Goal: Information Seeking & Learning: Find specific fact

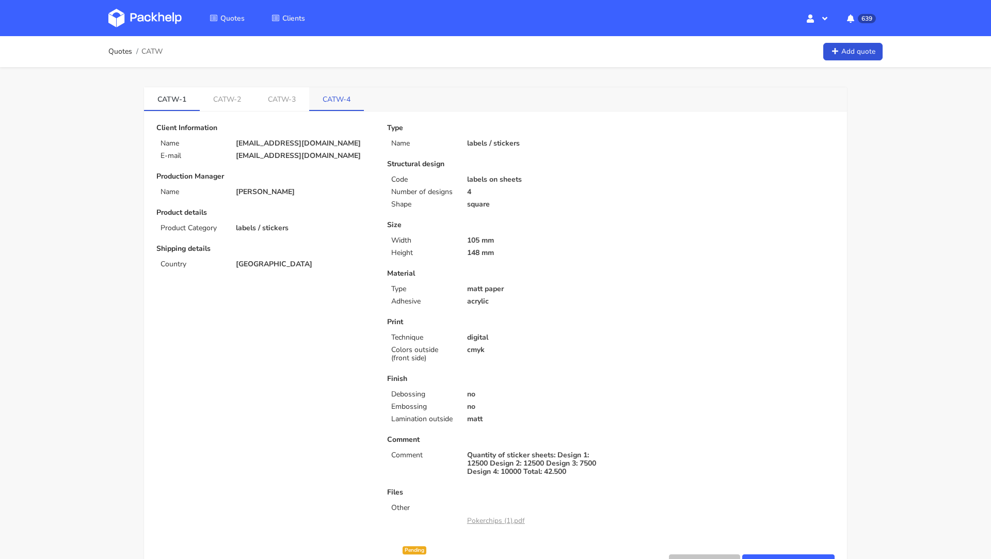
click at [330, 91] on link "CATW-4" at bounding box center [336, 98] width 55 height 23
click at [290, 88] on link "CATW-3" at bounding box center [284, 98] width 56 height 23
click at [331, 97] on link "CATW-4" at bounding box center [339, 98] width 56 height 23
click at [239, 97] on link "CATW-2" at bounding box center [228, 98] width 56 height 23
click at [282, 100] on link "CATW-3" at bounding box center [284, 98] width 56 height 23
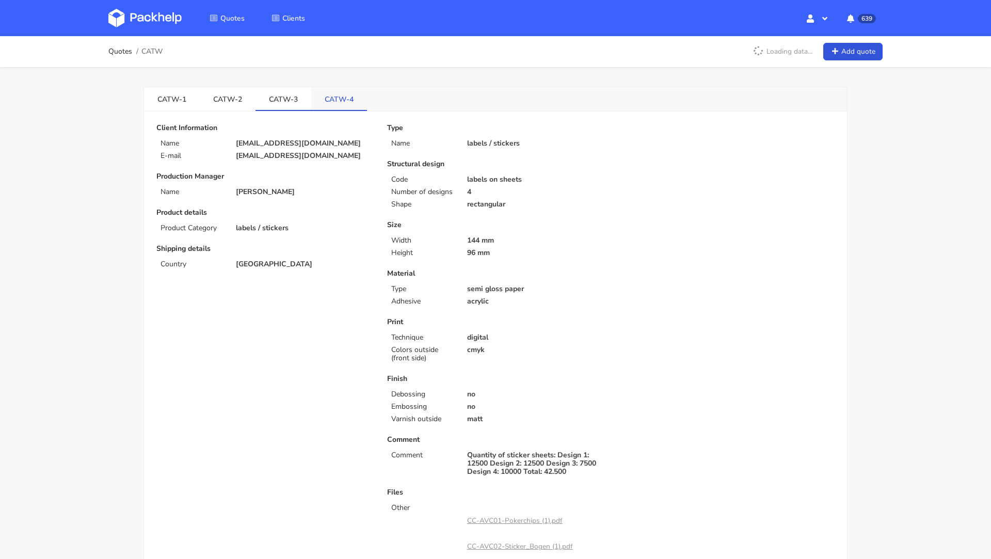
click at [311, 99] on link "CATW-4" at bounding box center [339, 98] width 56 height 23
click at [274, 143] on p "tools@momentum-games.de" at bounding box center [304, 143] width 137 height 8
click at [274, 143] on p "[EMAIL_ADDRESS][DOMAIN_NAME]" at bounding box center [304, 143] width 137 height 8
copy div "[EMAIL_ADDRESS][DOMAIN_NAME]"
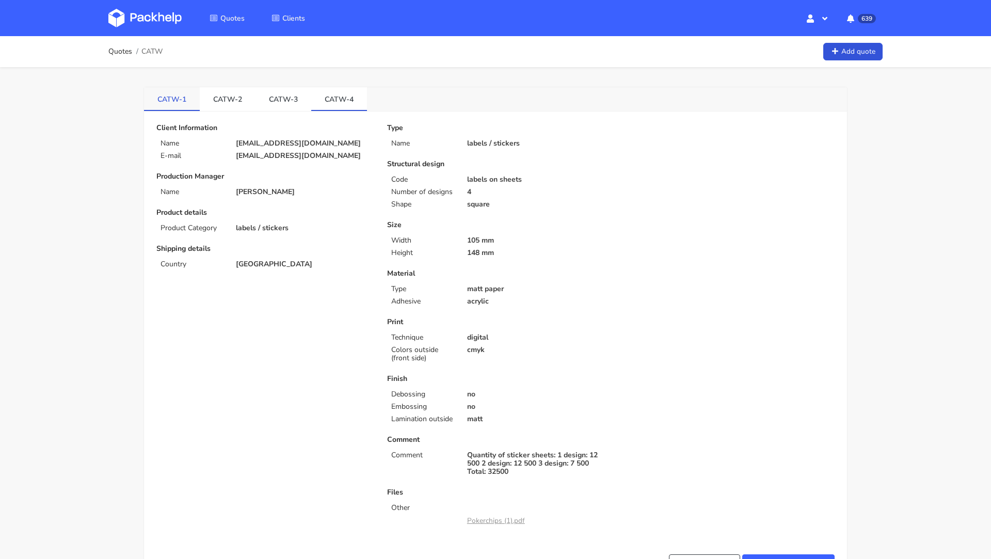
click at [192, 95] on link "CATW-1" at bounding box center [172, 98] width 56 height 23
click at [337, 96] on link "CATW-4" at bounding box center [339, 98] width 56 height 23
click at [271, 98] on link "CATW-3" at bounding box center [282, 98] width 55 height 23
click at [234, 96] on link "CATW-2" at bounding box center [228, 98] width 56 height 23
click at [169, 104] on link "CATW-1" at bounding box center [172, 98] width 56 height 23
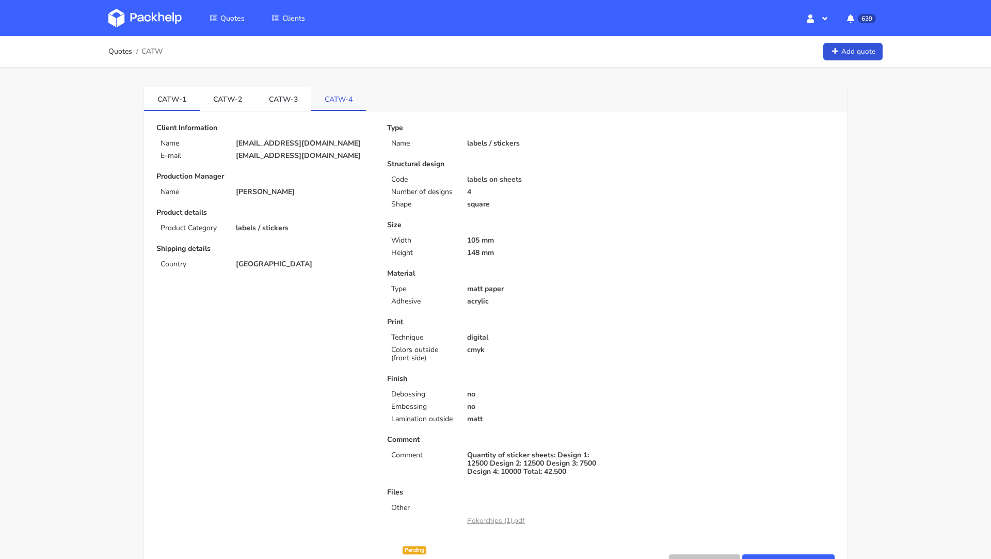
click at [330, 92] on link "CATW-4" at bounding box center [338, 98] width 55 height 23
click at [278, 96] on link "CATW-3" at bounding box center [284, 98] width 56 height 23
click at [170, 99] on link "CATW-1" at bounding box center [172, 98] width 56 height 23
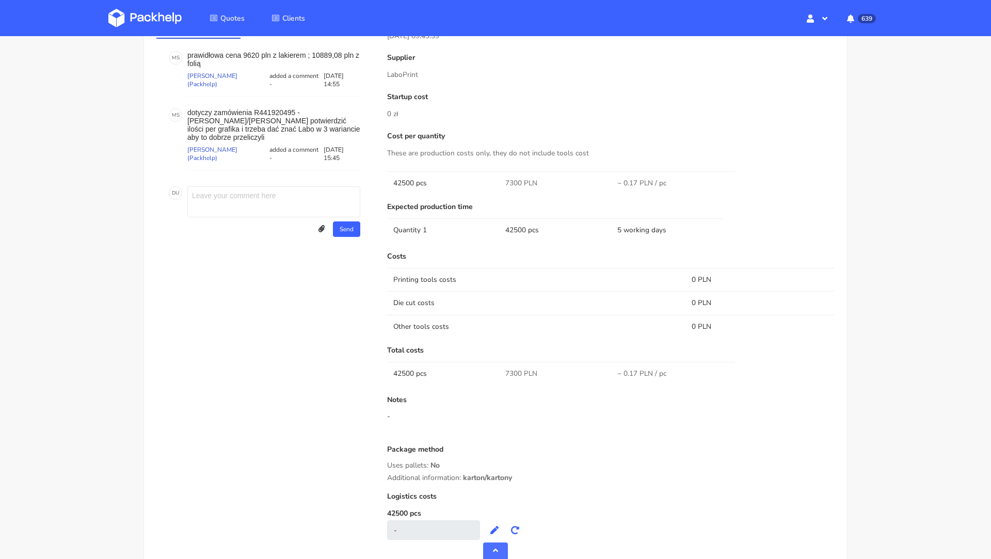
scroll to position [583, 0]
click at [403, 178] on td "42500 pcs" at bounding box center [443, 183] width 112 height 23
click at [401, 183] on td "42500 pcs" at bounding box center [443, 183] width 112 height 23
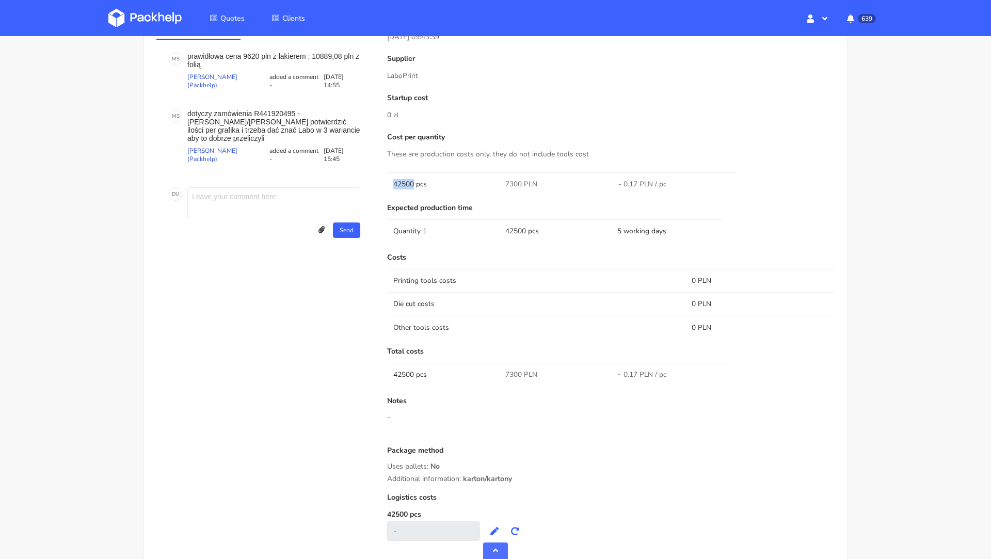
click at [401, 183] on td "42500 pcs" at bounding box center [443, 183] width 112 height 23
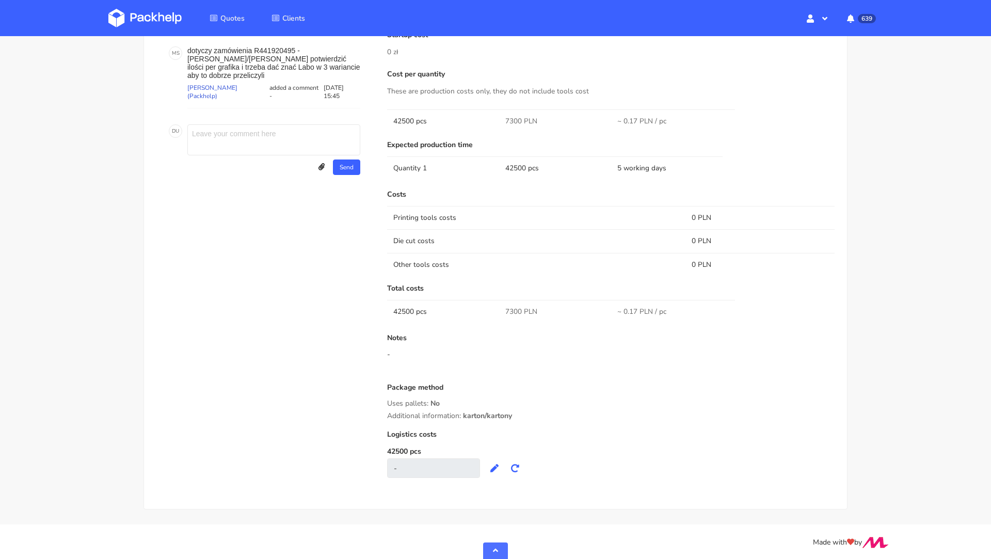
click at [184, 227] on div "Quote comments Variant comments M S prawidłowa cena 9620 pln z lakierem ; 10889…" at bounding box center [264, 221] width 231 height 536
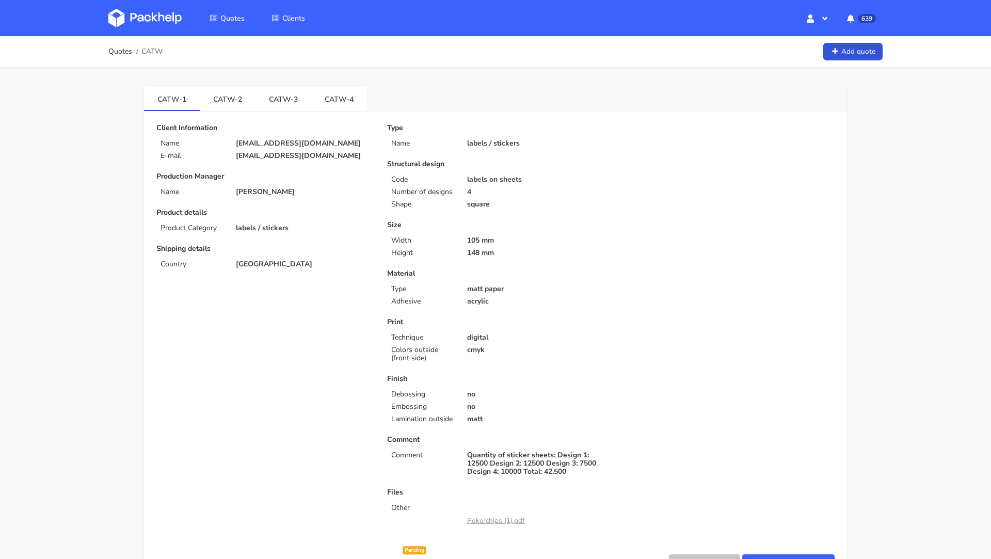
click at [125, 21] on img at bounding box center [144, 18] width 73 height 19
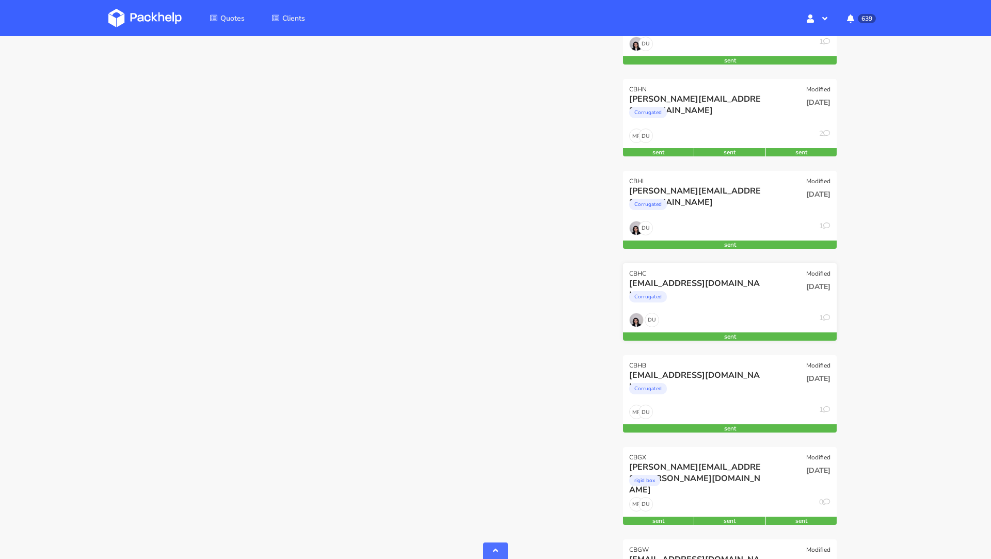
scroll to position [765, 0]
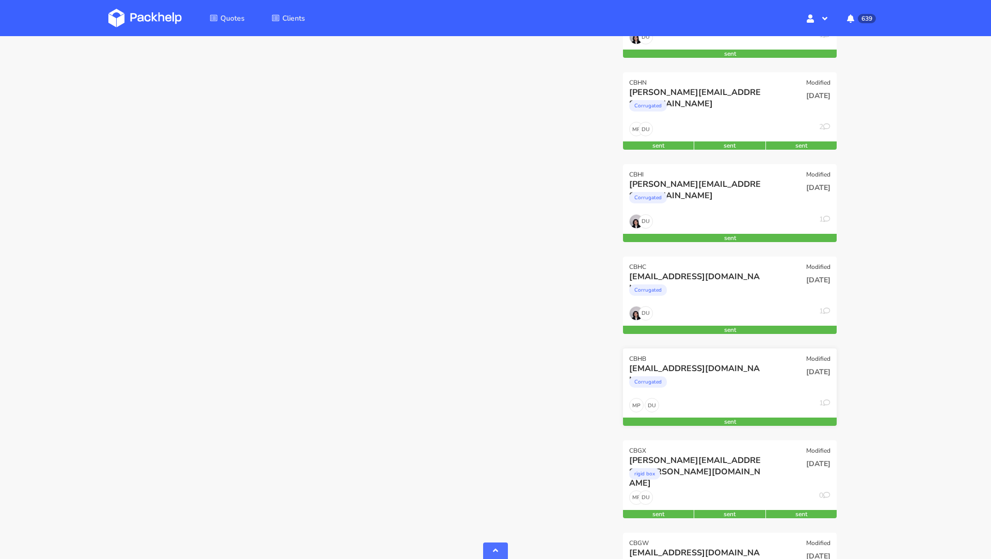
click at [708, 355] on div "CBHB Modified" at bounding box center [730, 356] width 214 height 14
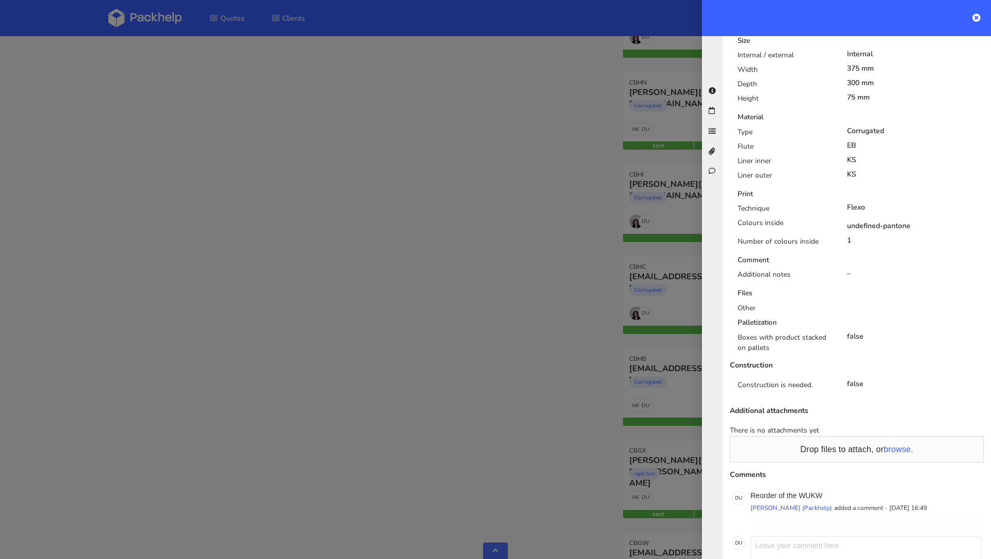
scroll to position [472, 0]
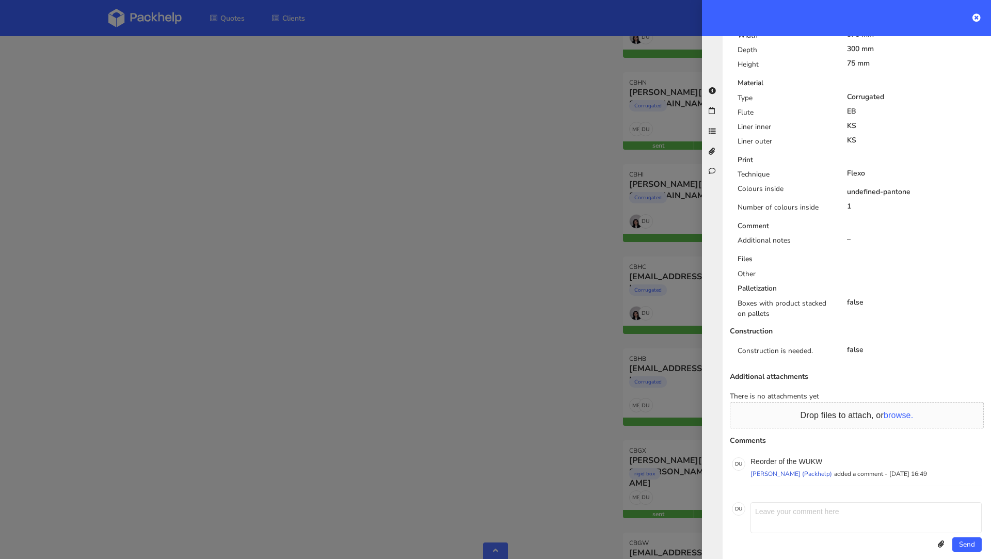
click at [464, 364] on div at bounding box center [495, 279] width 991 height 559
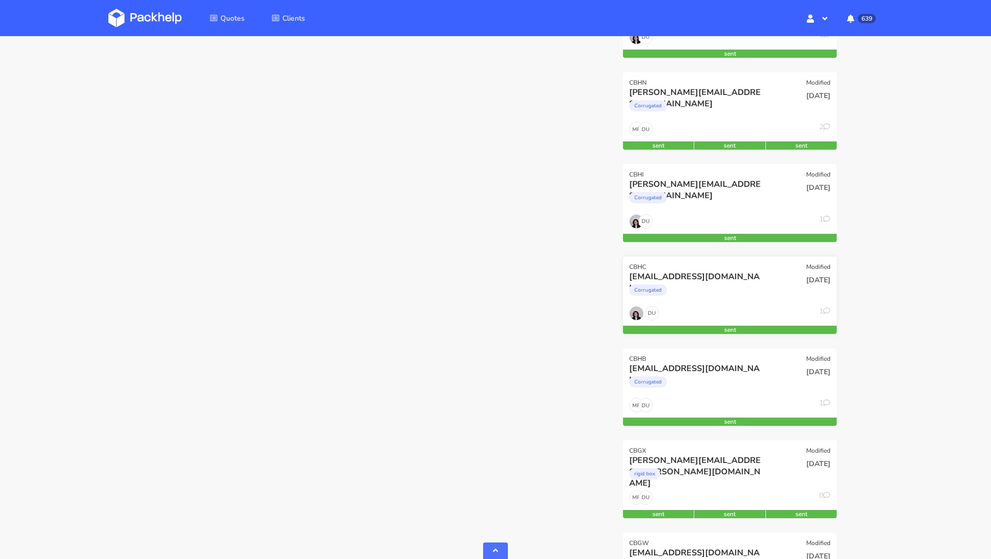
click at [692, 275] on div "[EMAIL_ADDRESS][DOMAIN_NAME]" at bounding box center [697, 276] width 137 height 11
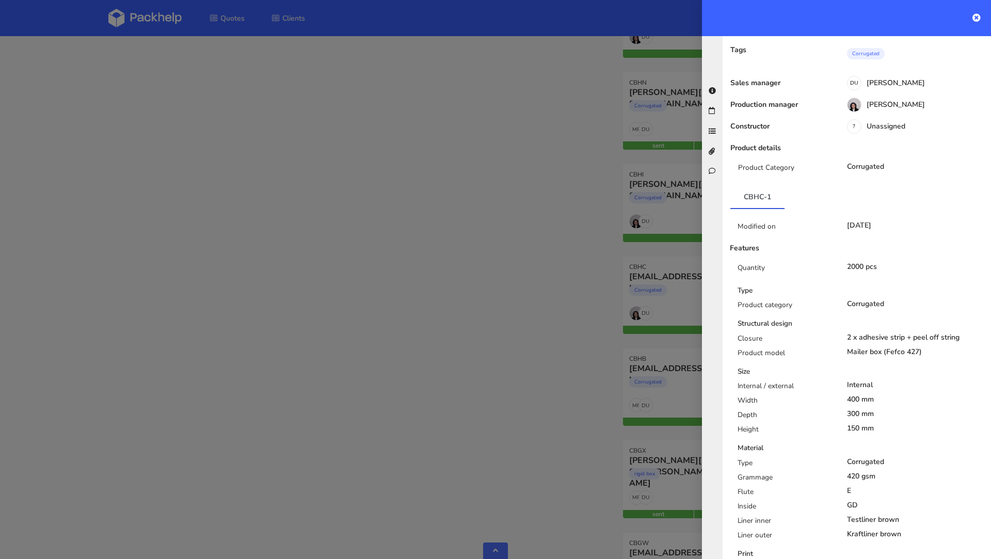
scroll to position [0, 0]
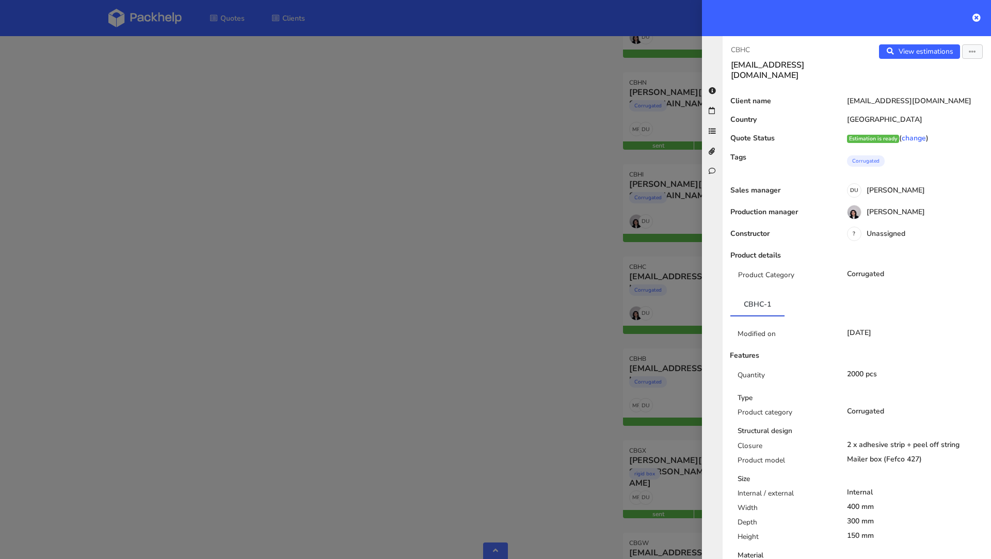
click at [328, 331] on div at bounding box center [495, 279] width 991 height 559
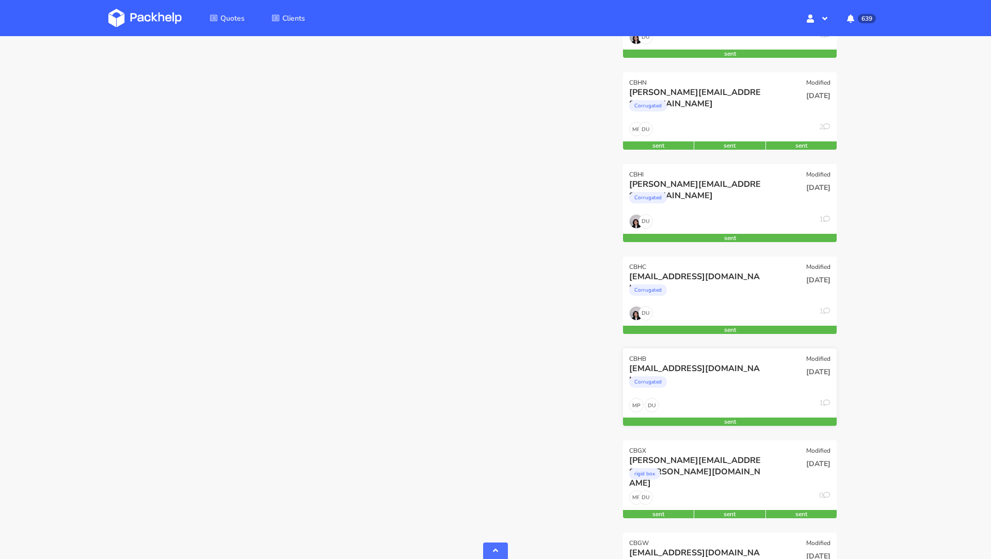
click at [691, 366] on div "[EMAIL_ADDRESS][DOMAIN_NAME]" at bounding box center [697, 368] width 137 height 11
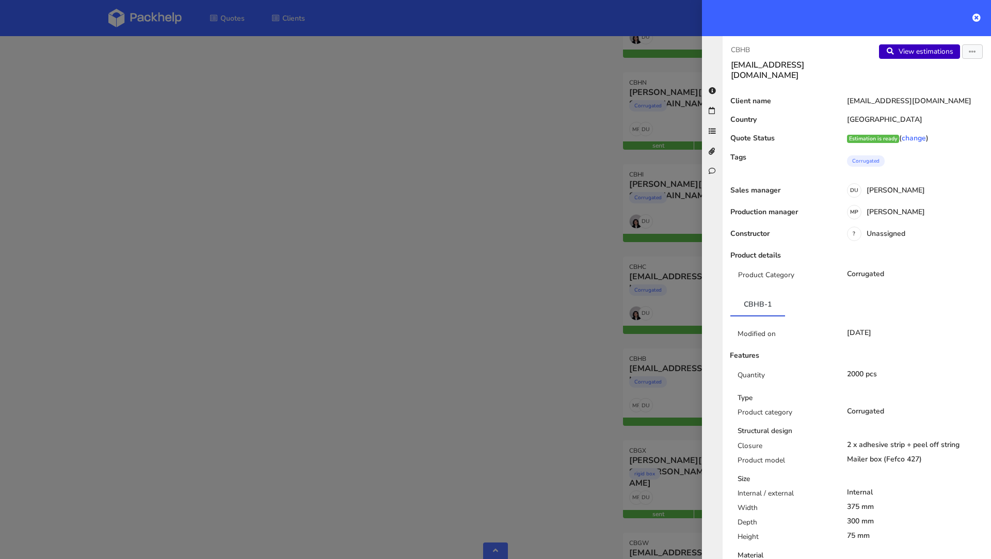
click at [904, 51] on link "View estimations" at bounding box center [919, 51] width 81 height 14
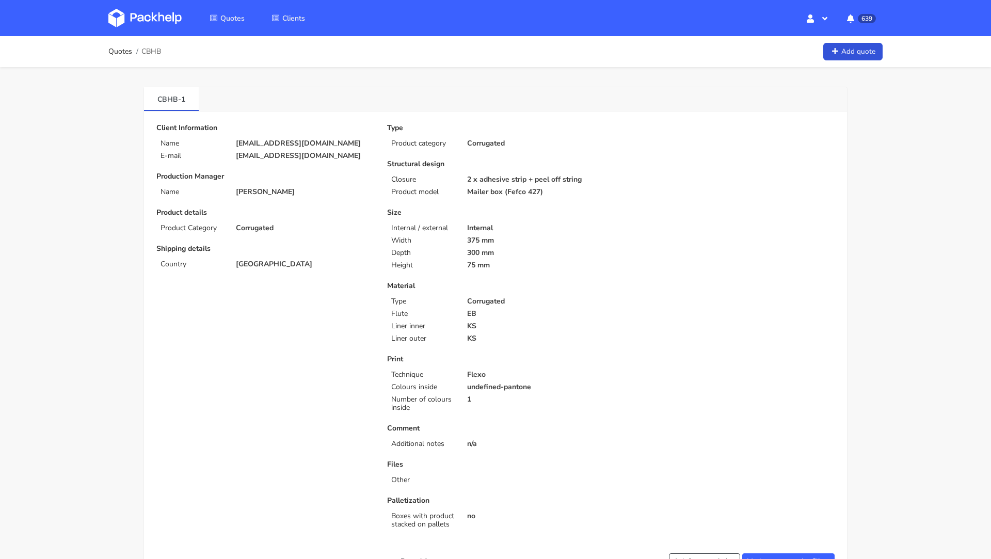
click at [259, 144] on p "[EMAIL_ADDRESS][DOMAIN_NAME]" at bounding box center [304, 143] width 137 height 8
click at [259, 144] on p "jj@michaeljondral.com" at bounding box center [304, 143] width 137 height 8
click at [259, 144] on p "[EMAIL_ADDRESS][DOMAIN_NAME]" at bounding box center [304, 143] width 137 height 8
copy div "[EMAIL_ADDRESS][DOMAIN_NAME]"
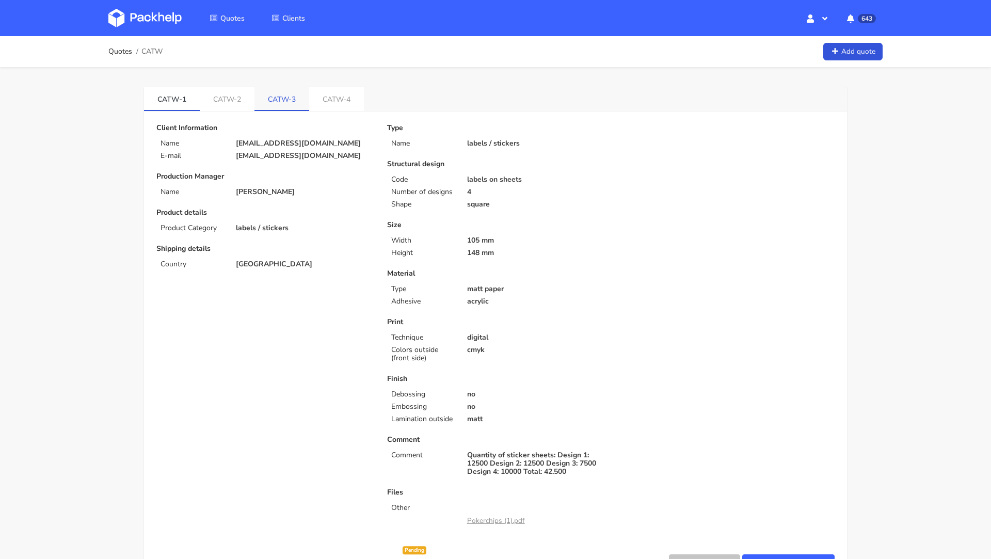
click at [280, 107] on link "CATW-3" at bounding box center [282, 98] width 55 height 23
click at [479, 88] on div "CATW-1 CATW-2 CATW-3 CATW-4" at bounding box center [495, 99] width 703 height 24
click at [338, 98] on link "CATW-4" at bounding box center [338, 98] width 55 height 23
click at [278, 98] on link "CATW-3" at bounding box center [284, 98] width 56 height 23
click at [334, 102] on link "CATW-4" at bounding box center [339, 98] width 56 height 23
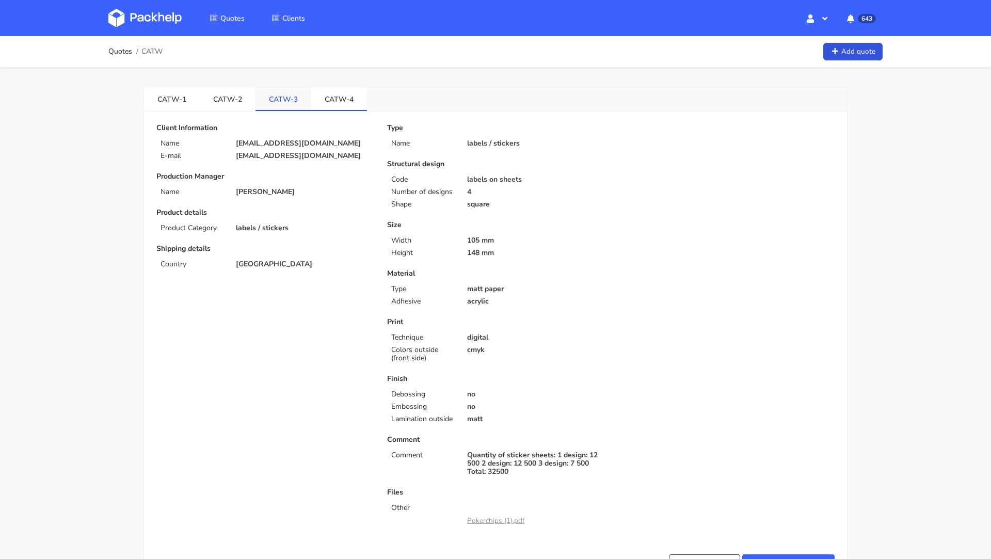
click at [288, 100] on link "CATW-3" at bounding box center [284, 98] width 56 height 23
click at [171, 100] on link "CATW-1" at bounding box center [172, 98] width 56 height 23
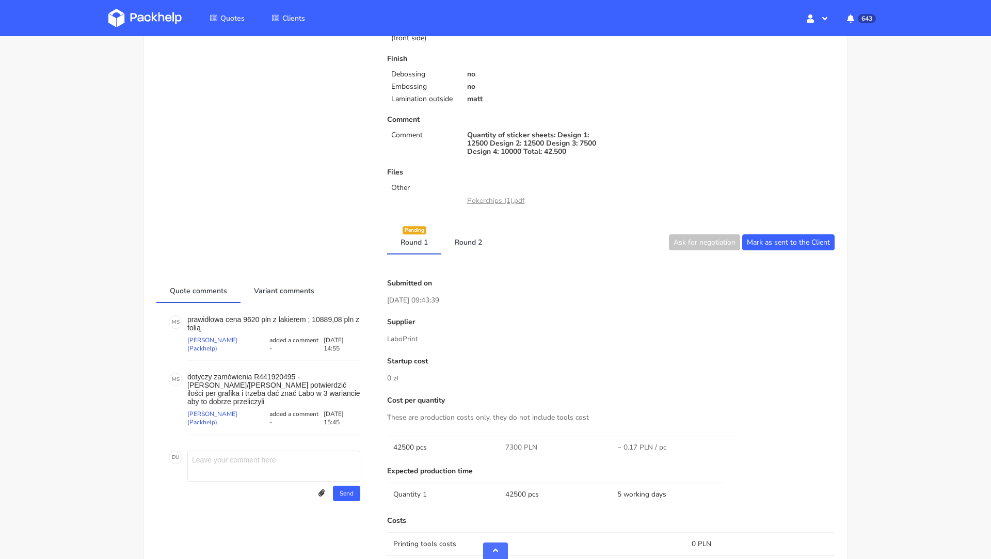
scroll to position [321, 0]
click at [472, 242] on link "Round 2" at bounding box center [468, 240] width 54 height 23
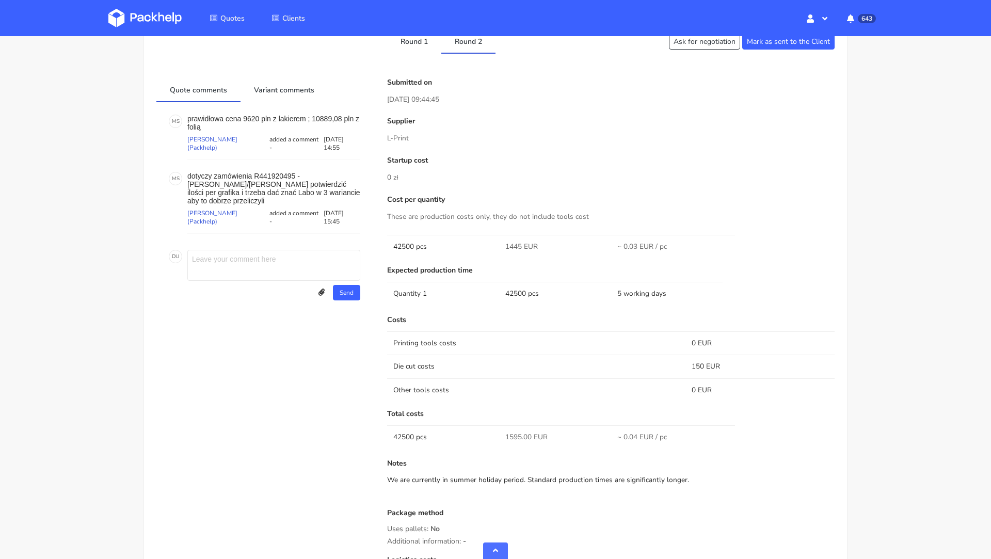
scroll to position [440, 0]
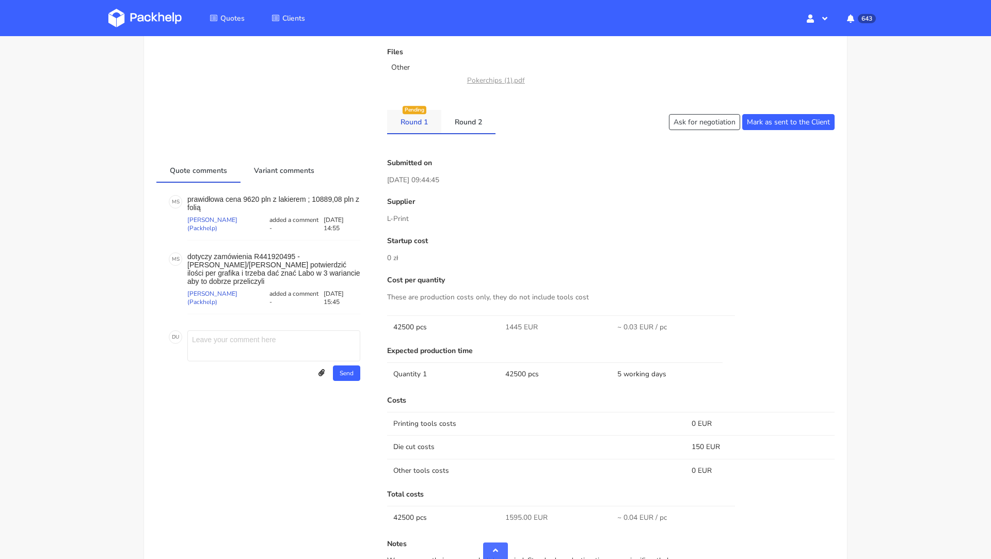
click at [417, 122] on link "Round 1" at bounding box center [414, 121] width 54 height 23
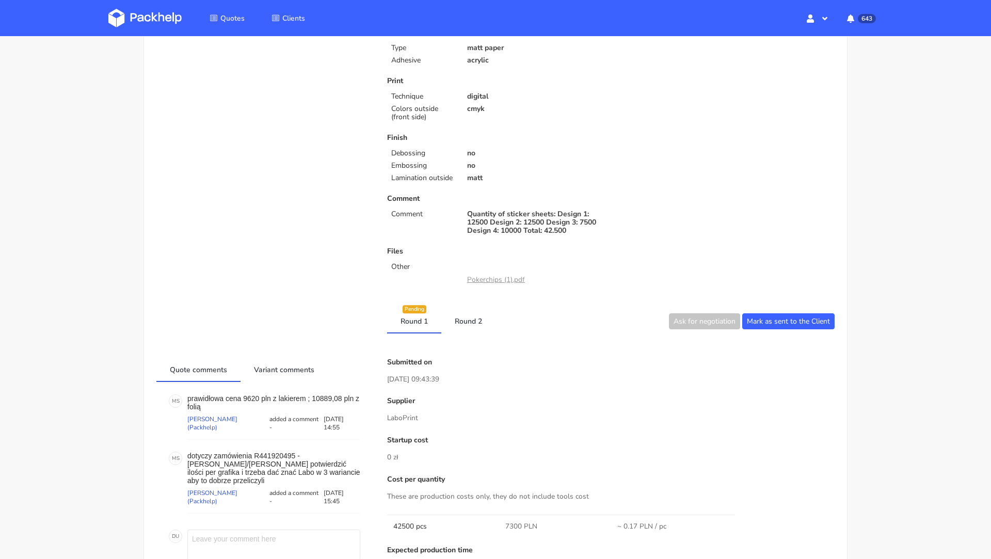
scroll to position [0, 0]
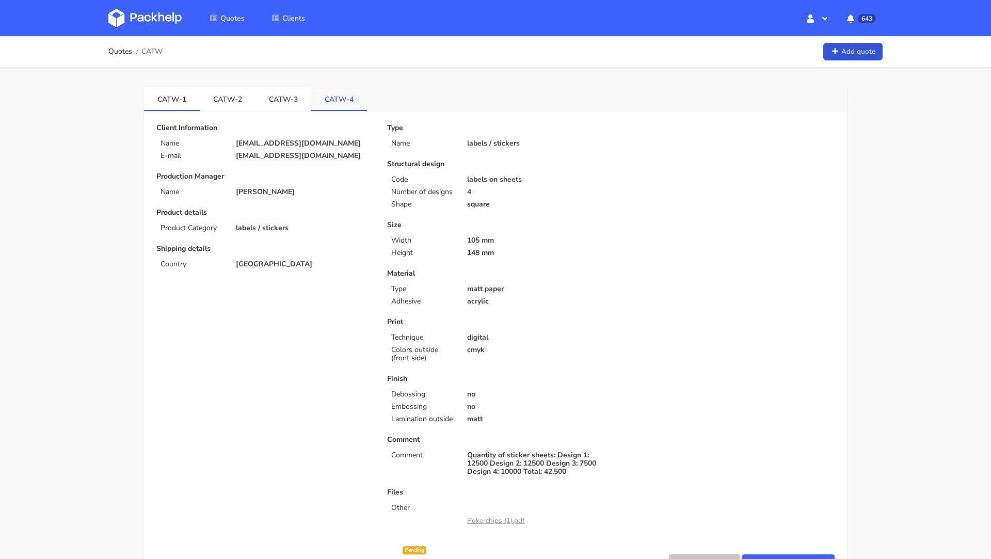
click at [339, 96] on link "CATW-4" at bounding box center [339, 98] width 56 height 23
click at [272, 100] on link "CATW-3" at bounding box center [284, 98] width 56 height 23
click at [327, 96] on link "CATW-4" at bounding box center [339, 98] width 56 height 23
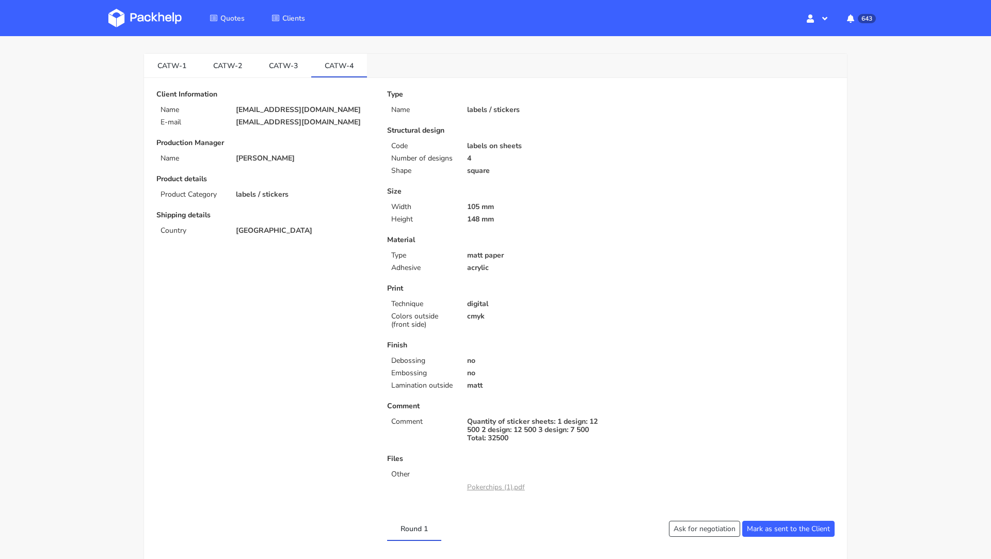
scroll to position [44, 0]
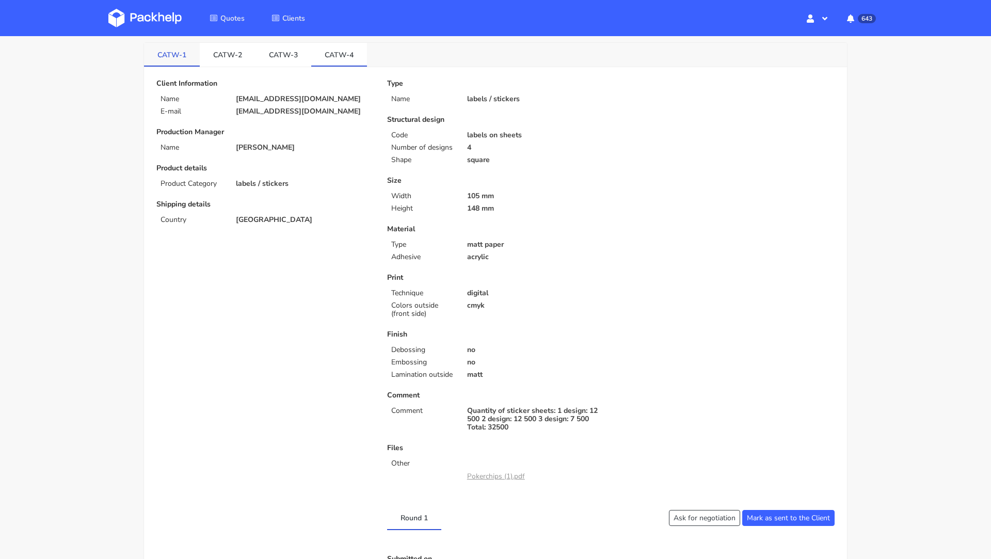
click at [178, 53] on link "CATW-1" at bounding box center [172, 54] width 56 height 23
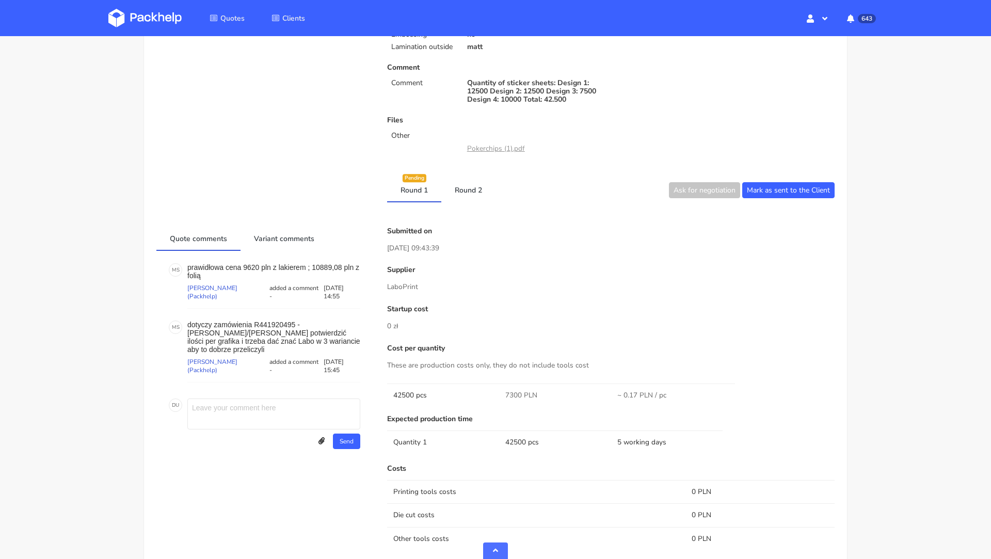
scroll to position [387, 0]
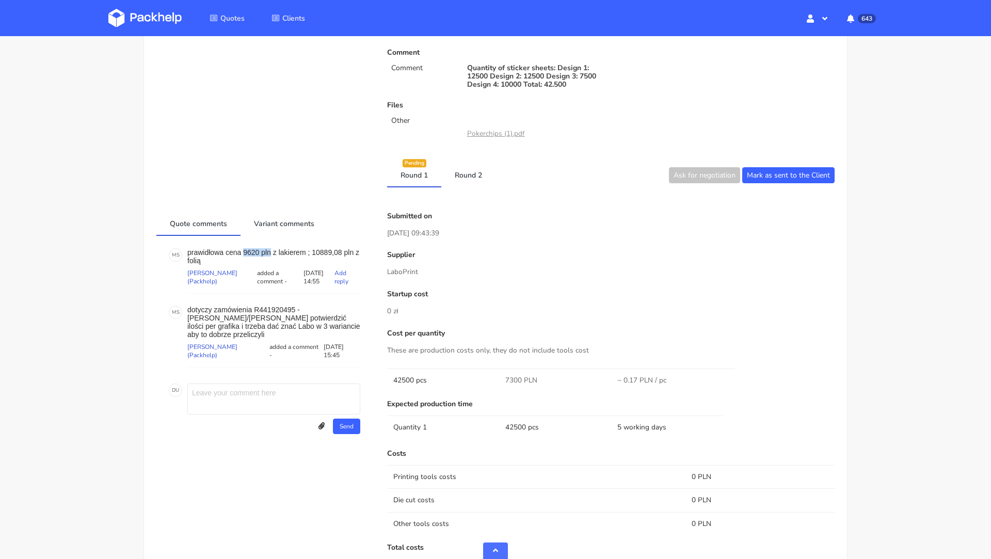
drag, startPoint x: 272, startPoint y: 252, endPoint x: 244, endPoint y: 251, distance: 27.9
click at [244, 251] on p "prawidłowa cena 9620 pln z lakierem ; 10889,08 pln z folią" at bounding box center [273, 256] width 173 height 17
copy p "9620 pln"
click at [511, 212] on p "Submitted on" at bounding box center [611, 216] width 448 height 8
click at [467, 172] on link "Round 2" at bounding box center [468, 174] width 54 height 23
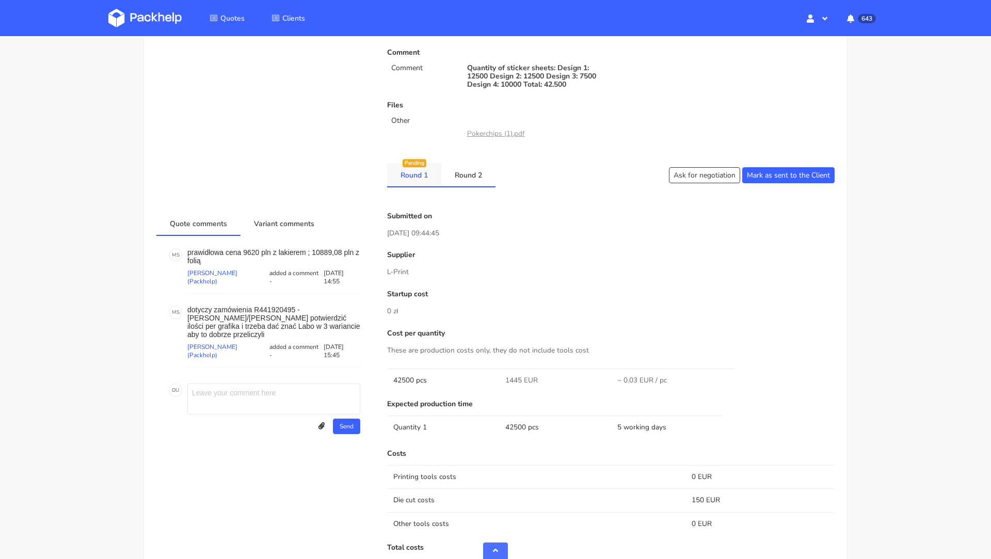
click at [417, 171] on link "Round 1" at bounding box center [414, 174] width 54 height 23
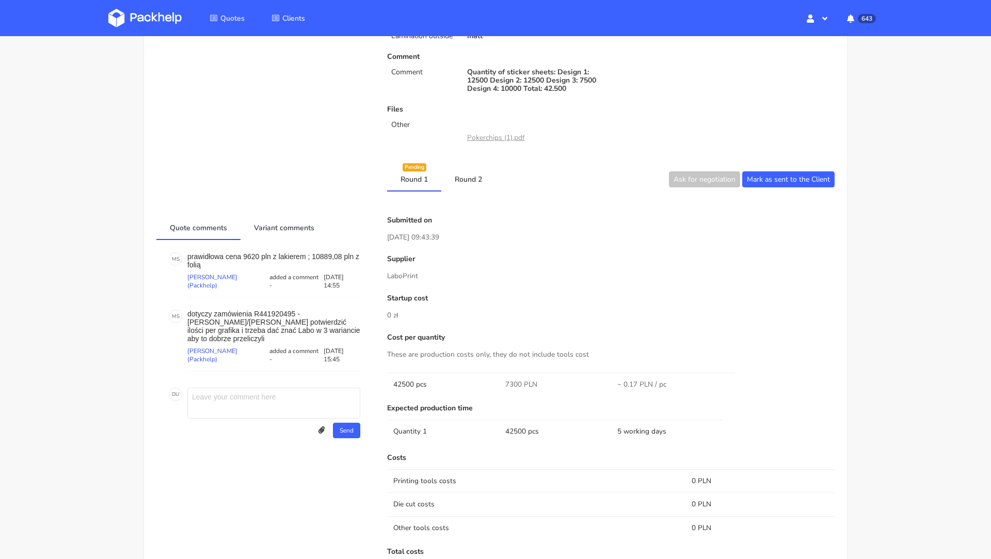
scroll to position [0, 0]
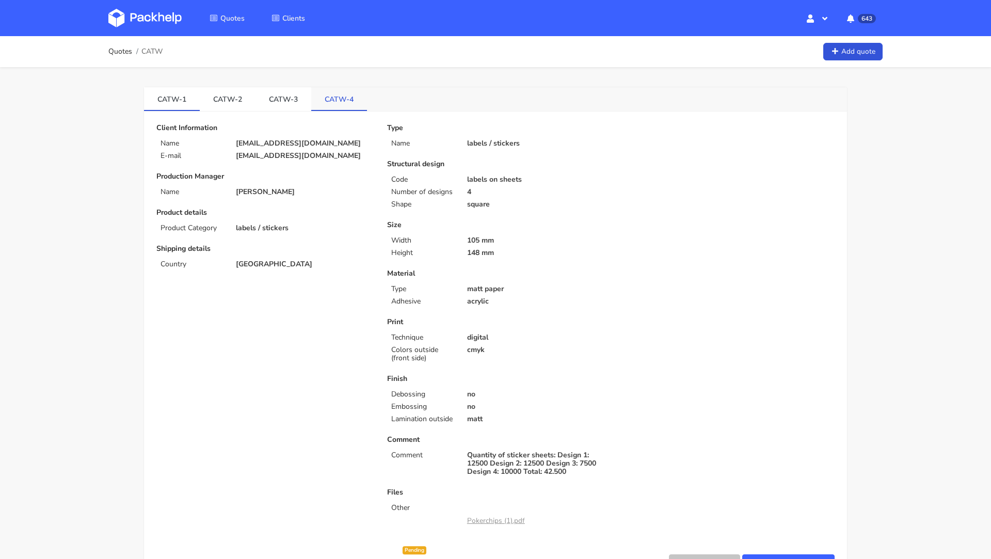
click at [322, 104] on link "CATW-4" at bounding box center [339, 98] width 56 height 23
drag, startPoint x: 498, startPoint y: 251, endPoint x: 462, endPoint y: 239, distance: 38.4
click at [462, 239] on div "Size Width 105 mm Height 148 mm" at bounding box center [495, 239] width 216 height 36
copy div "105 mm Height 148 mm"
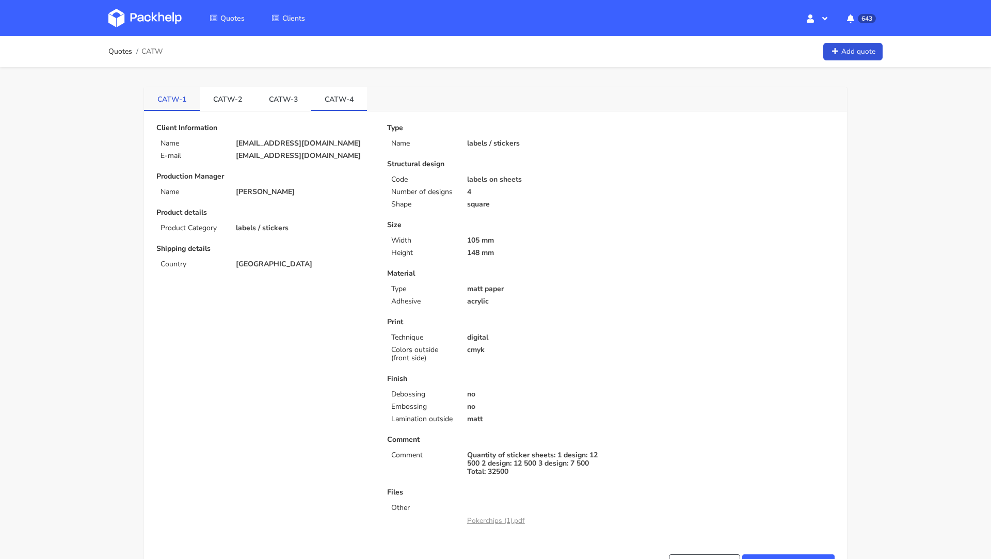
click at [167, 98] on link "CATW-1" at bounding box center [172, 98] width 56 height 23
click at [278, 92] on link "CATW-3" at bounding box center [284, 98] width 56 height 23
click at [221, 92] on link "CATW-2" at bounding box center [228, 98] width 56 height 23
click at [271, 91] on link "CATW-3" at bounding box center [284, 98] width 56 height 23
click at [335, 97] on link "CATW-4" at bounding box center [339, 98] width 56 height 23
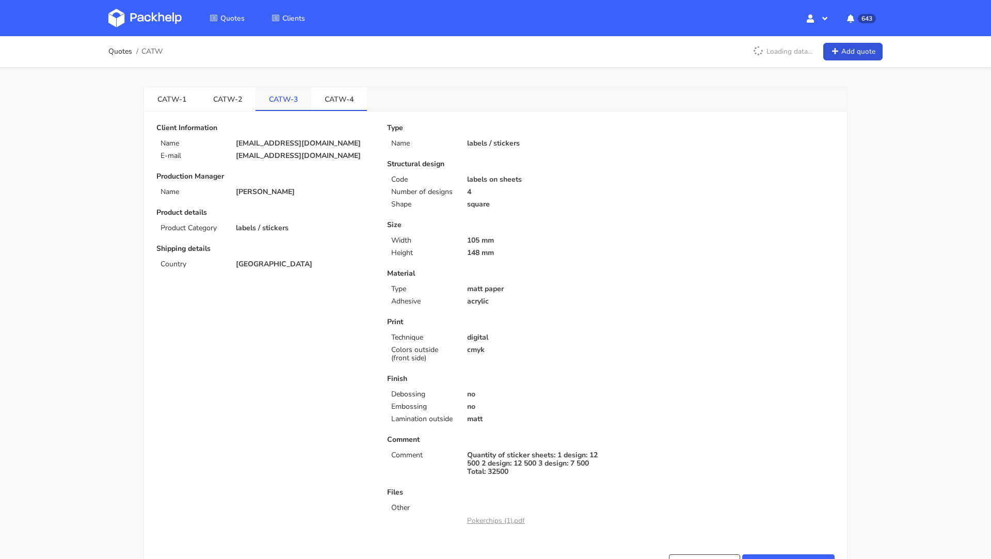
click at [288, 94] on link "CATW-3" at bounding box center [284, 98] width 56 height 23
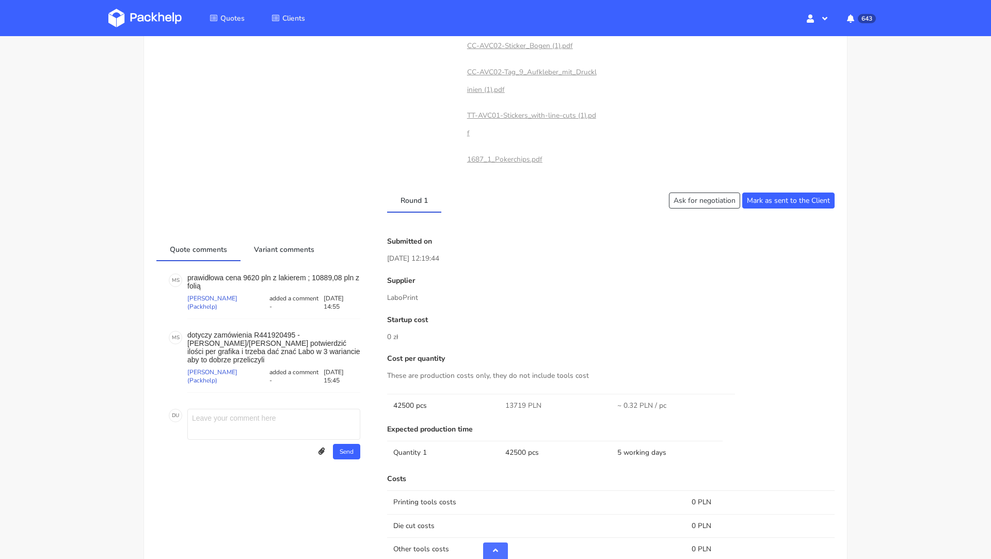
scroll to position [503, 0]
click at [267, 235] on link "Variant comments" at bounding box center [284, 246] width 87 height 23
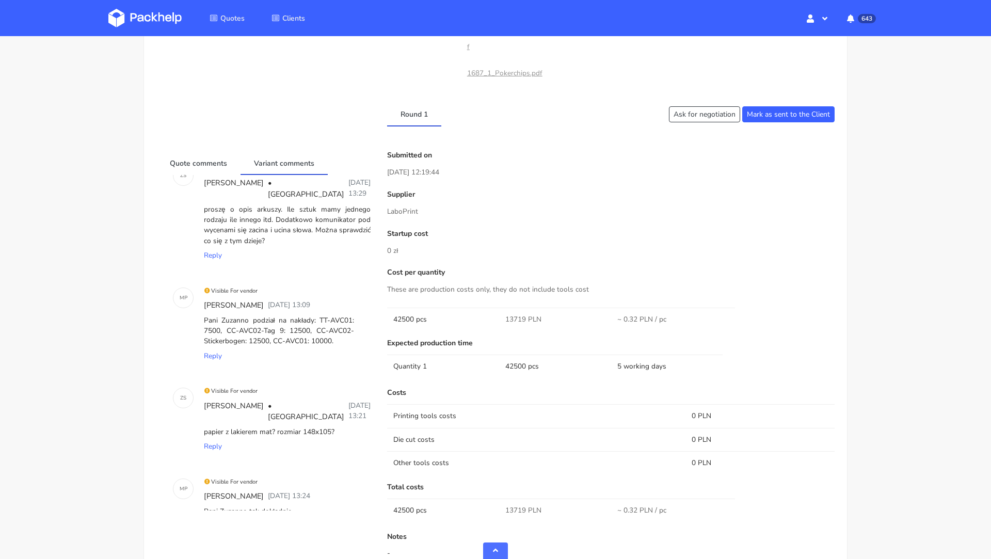
scroll to position [482, 0]
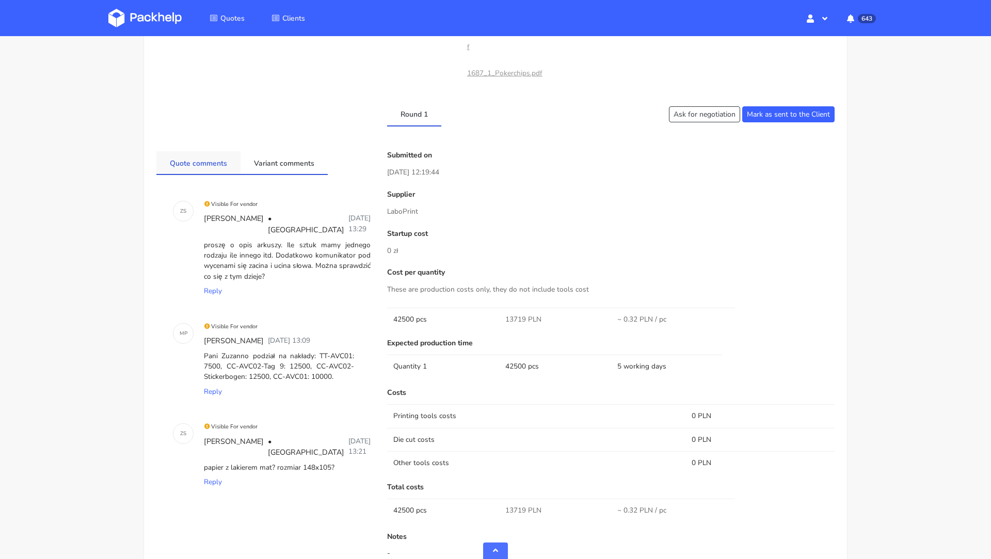
click at [209, 151] on link "Quote comments" at bounding box center [198, 162] width 84 height 23
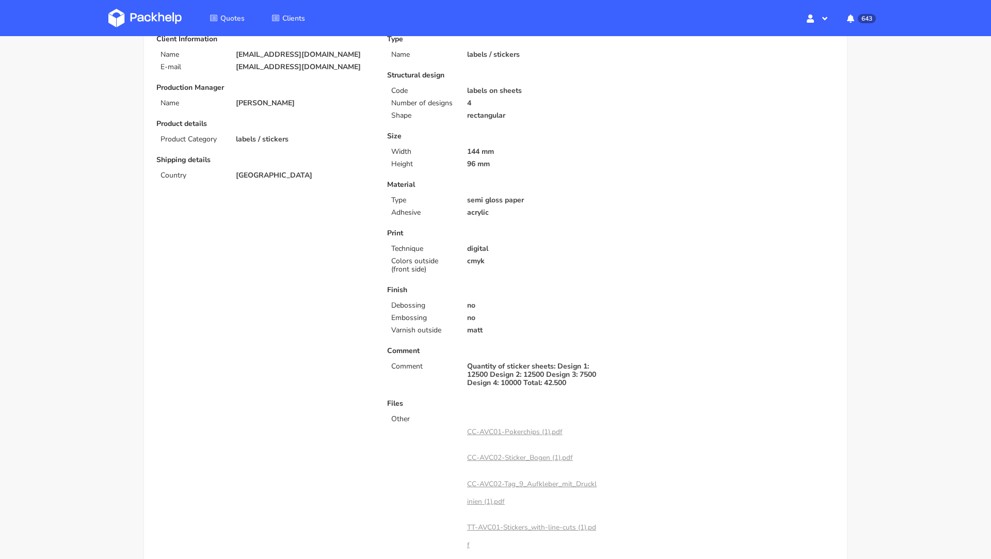
scroll to position [0, 0]
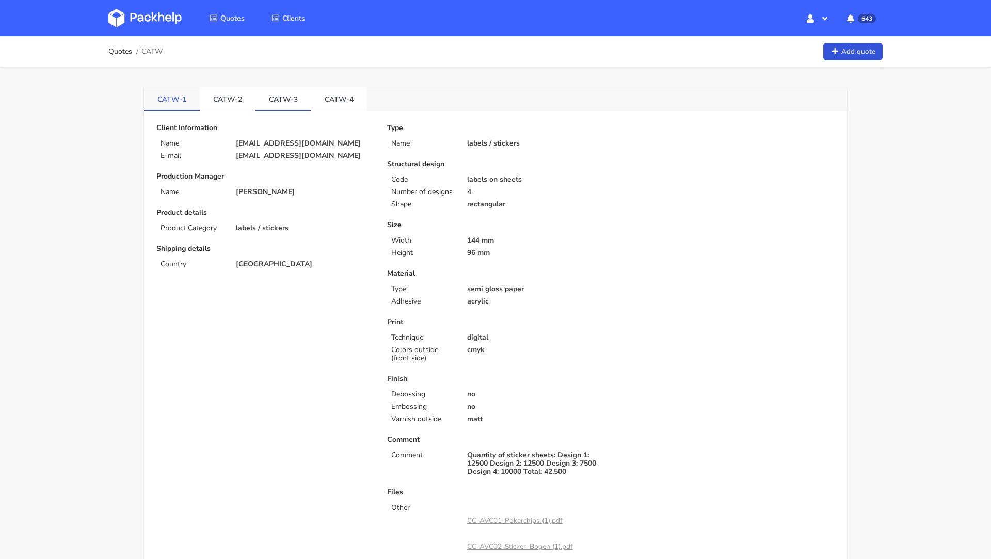
click at [184, 104] on link "CATW-1" at bounding box center [172, 98] width 56 height 23
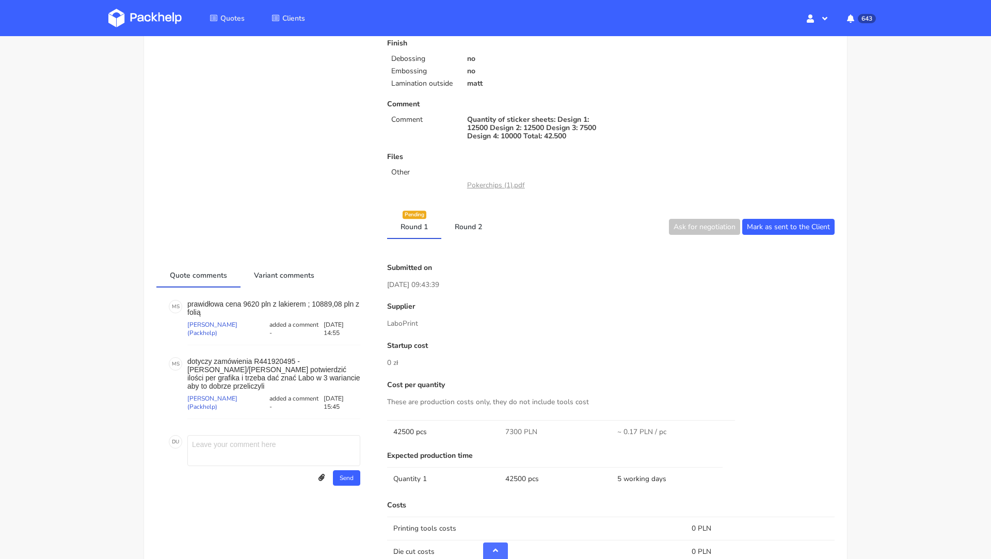
scroll to position [387, 0]
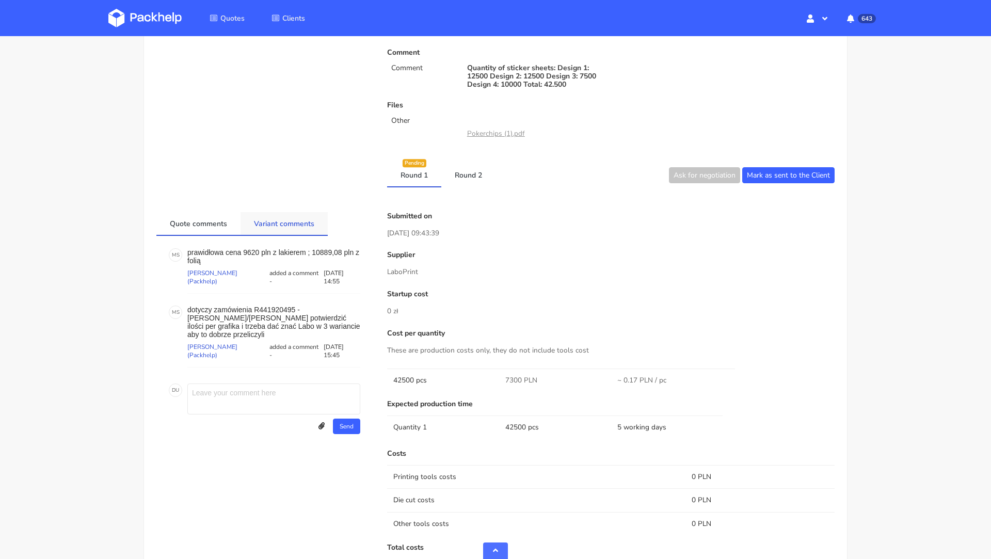
click at [283, 219] on link "Variant comments" at bounding box center [284, 223] width 87 height 23
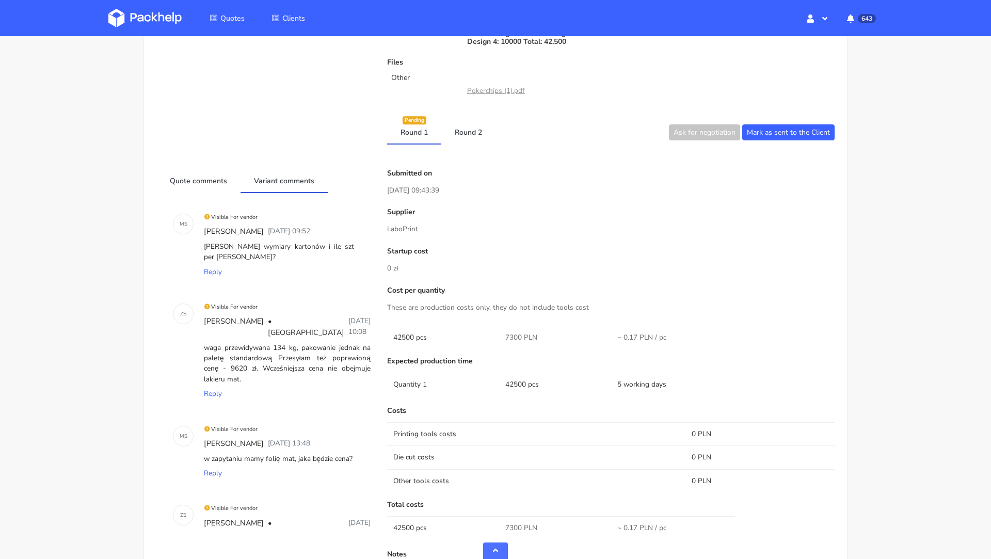
scroll to position [0, 0]
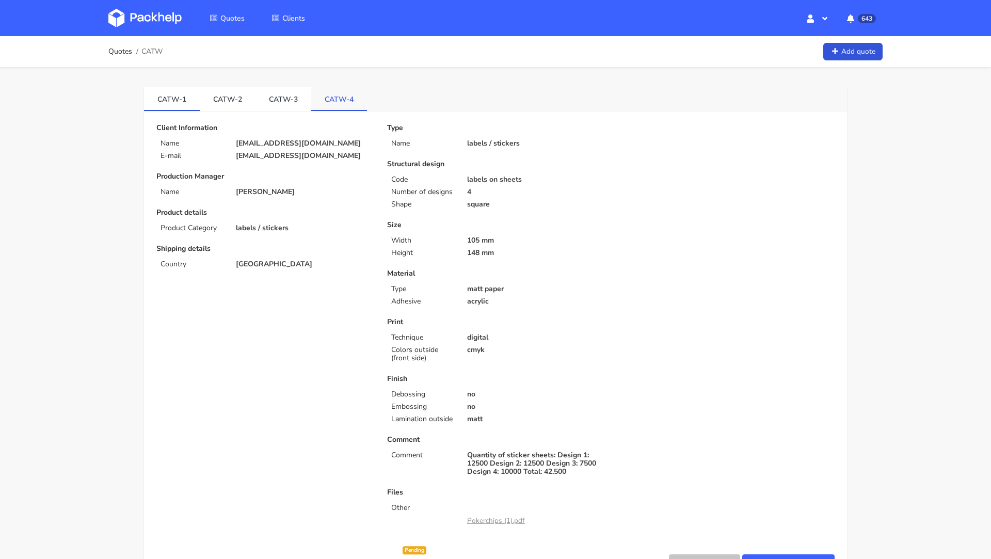
click at [325, 104] on link "CATW-4" at bounding box center [339, 98] width 56 height 23
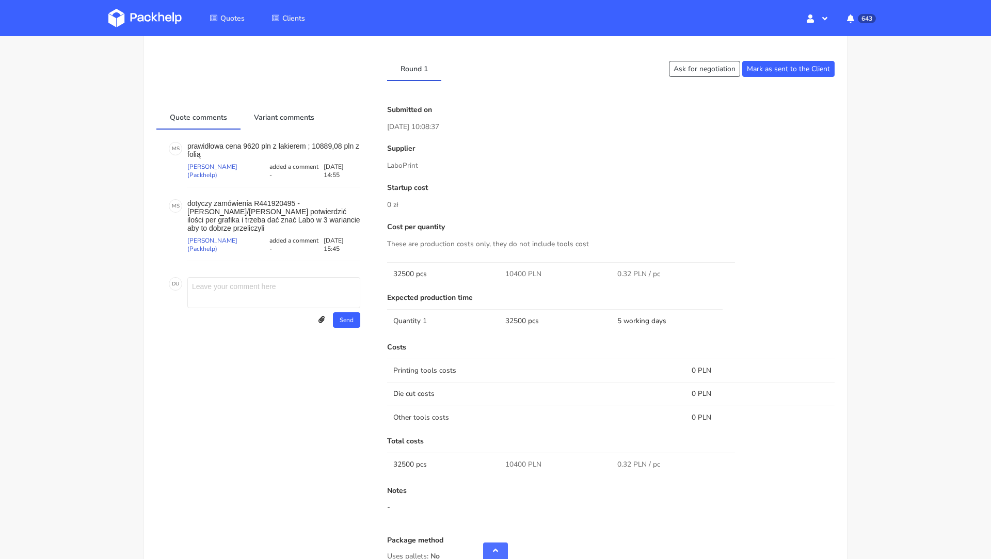
scroll to position [503, 0]
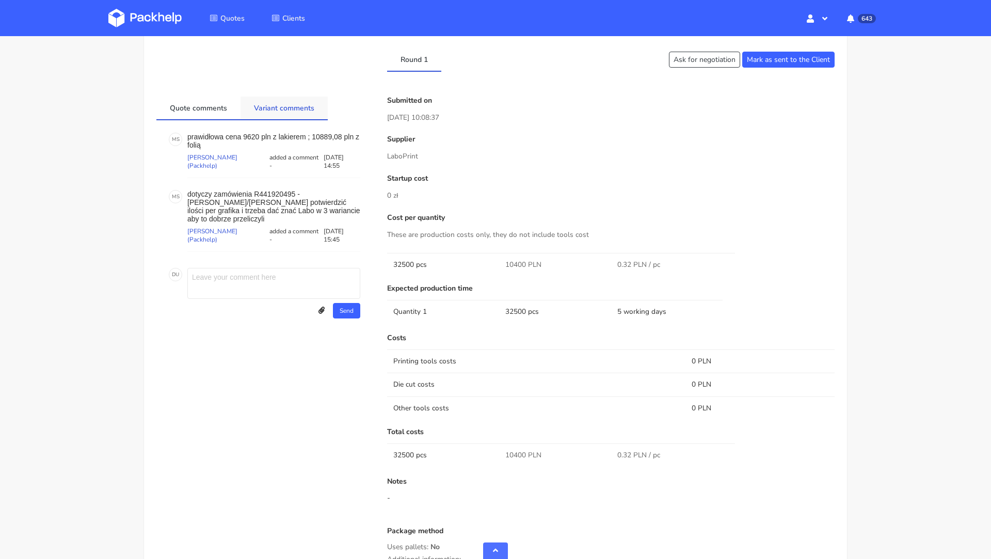
click at [273, 107] on link "Variant comments" at bounding box center [284, 108] width 87 height 23
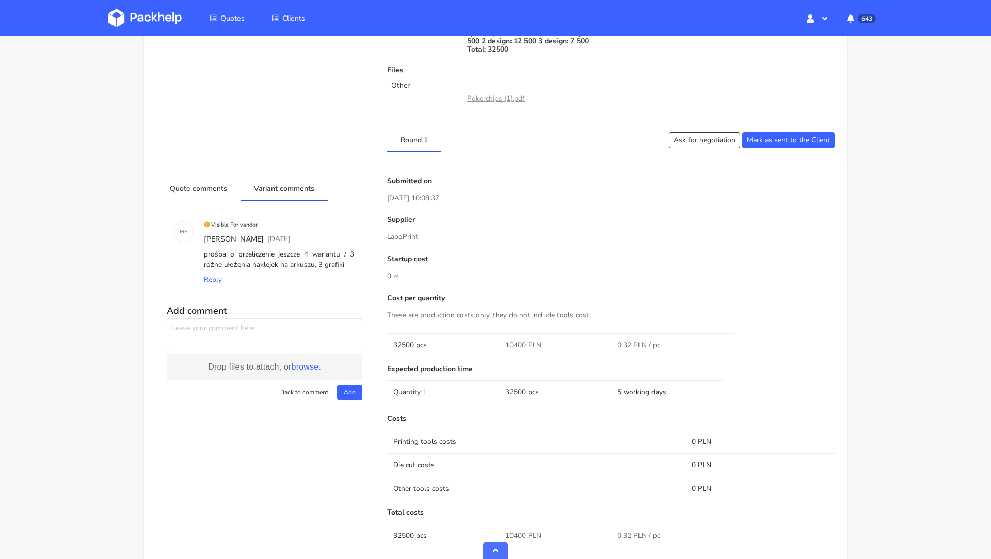
scroll to position [421, 0]
click at [213, 185] on link "Quote comments" at bounding box center [198, 189] width 84 height 23
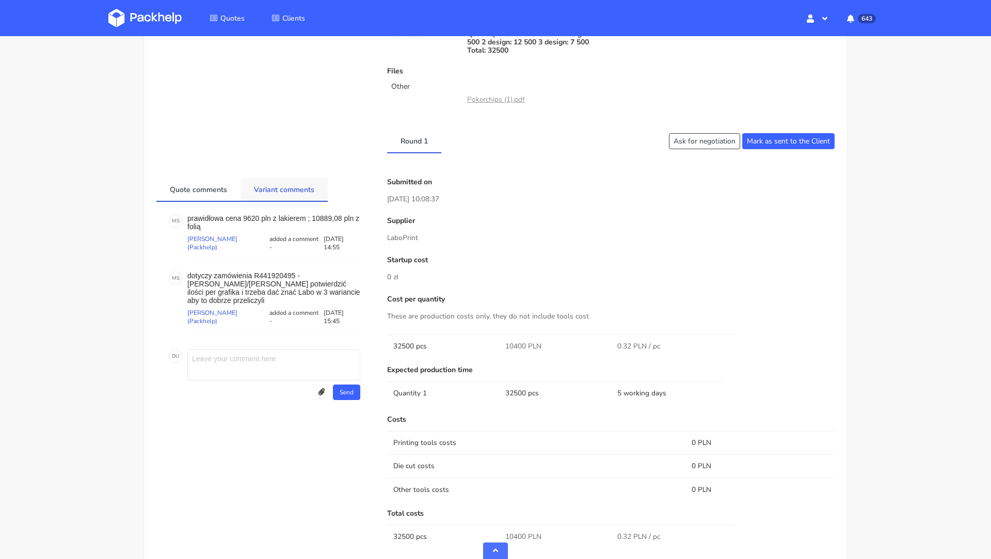
click at [278, 189] on link "Variant comments" at bounding box center [284, 189] width 87 height 23
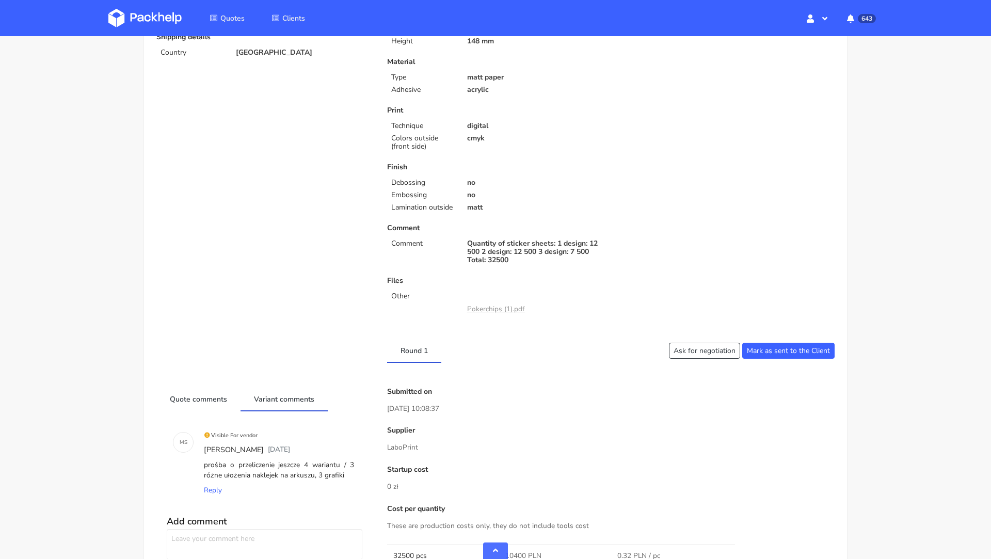
scroll to position [0, 0]
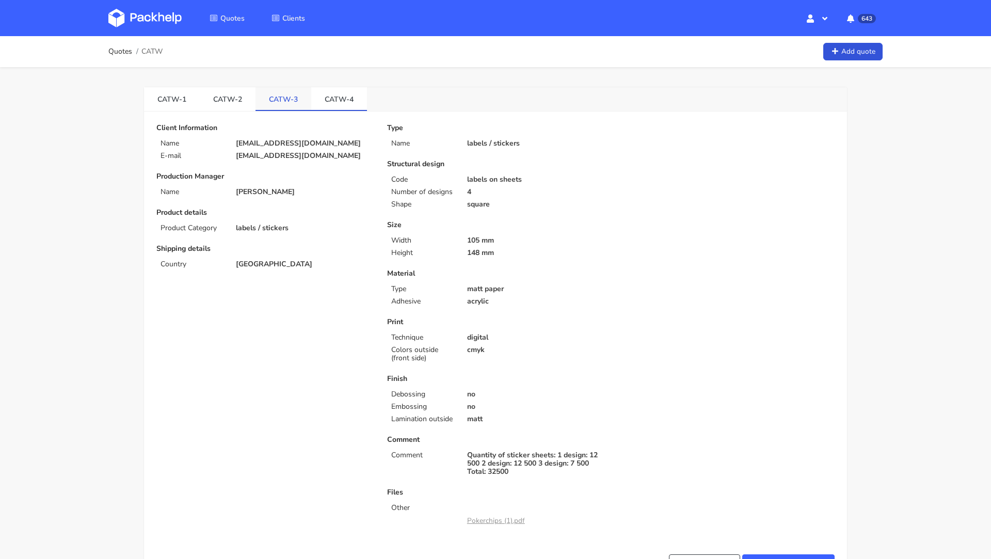
click at [284, 102] on link "CATW-3" at bounding box center [284, 98] width 56 height 23
click at [226, 97] on link "CATW-2" at bounding box center [228, 98] width 56 height 23
click at [154, 102] on link "CATW-1" at bounding box center [172, 98] width 56 height 23
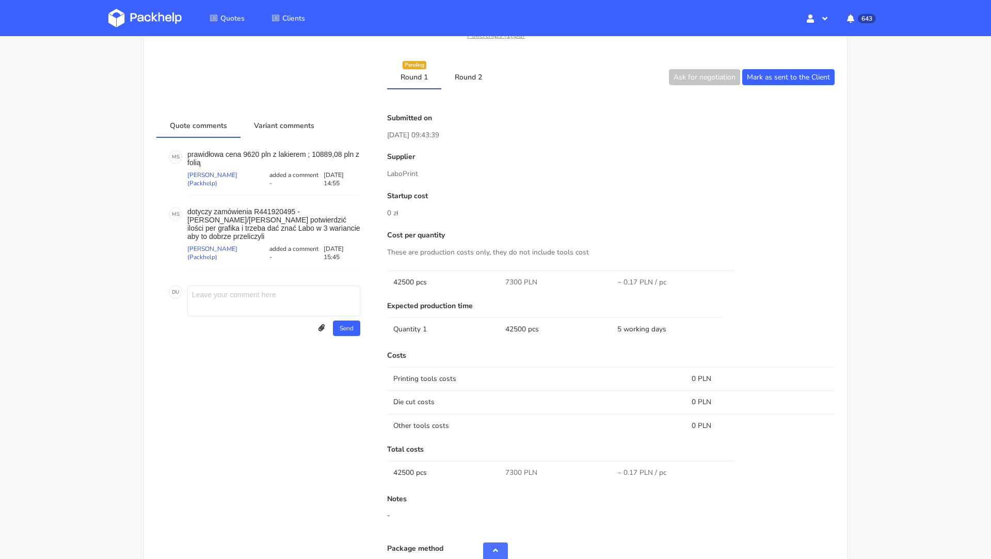
scroll to position [483, 0]
click at [460, 88] on link "Round 2" at bounding box center [468, 78] width 54 height 23
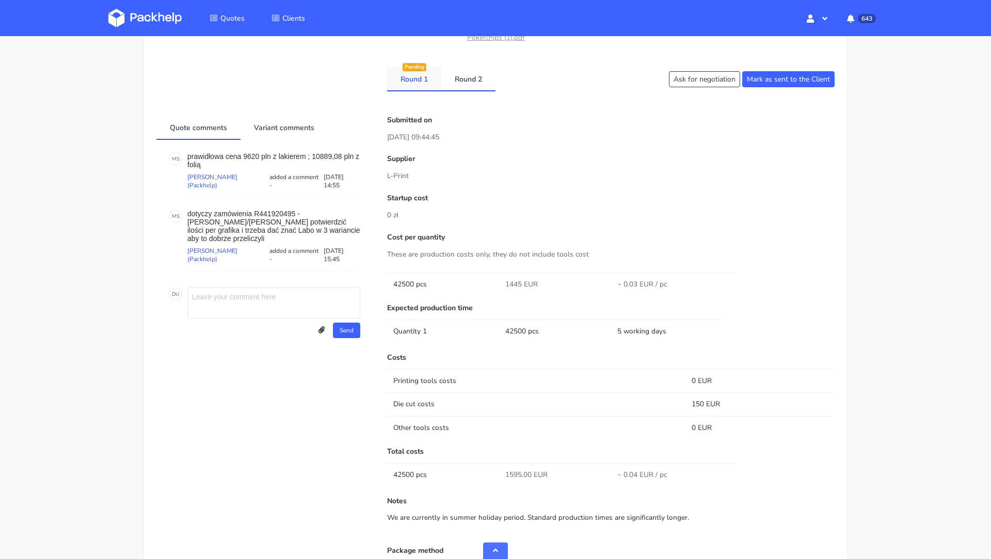
click at [416, 80] on link "Round 1" at bounding box center [414, 78] width 54 height 23
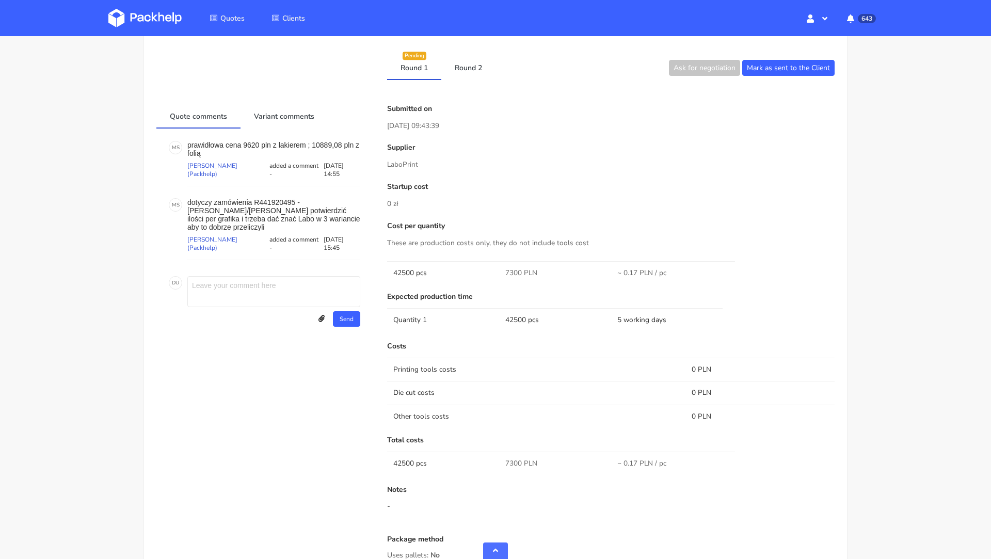
scroll to position [491, 0]
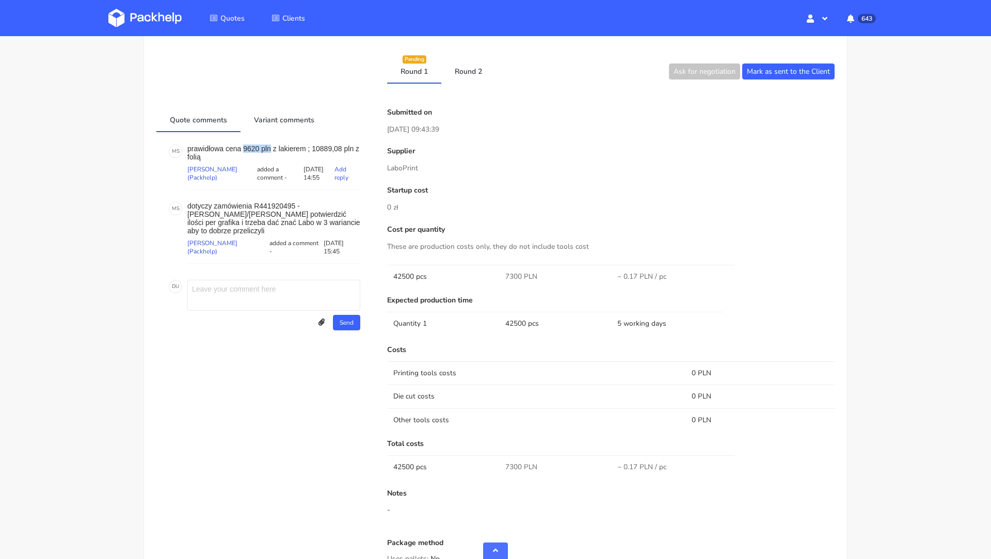
drag, startPoint x: 244, startPoint y: 145, endPoint x: 270, endPoint y: 148, distance: 26.5
click at [270, 148] on p "prawidłowa cena 9620 pln z lakierem ; 10889,08 pln z folią" at bounding box center [273, 153] width 173 height 17
drag, startPoint x: 244, startPoint y: 145, endPoint x: 270, endPoint y: 148, distance: 26.0
click at [270, 148] on p "prawidłowa cena 9620 pln z lakierem ; 10889,08 pln z folią" at bounding box center [273, 153] width 173 height 17
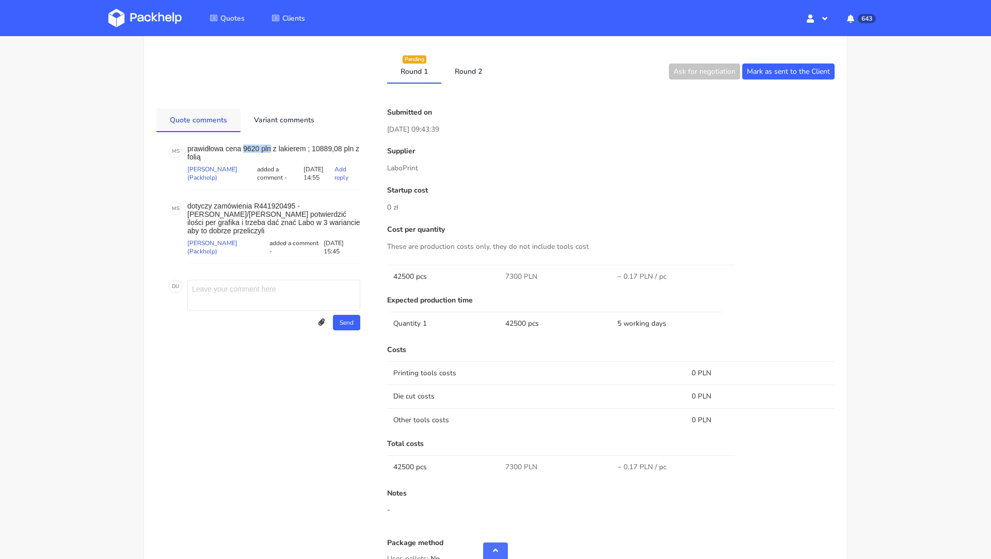
copy p "9620 pln"
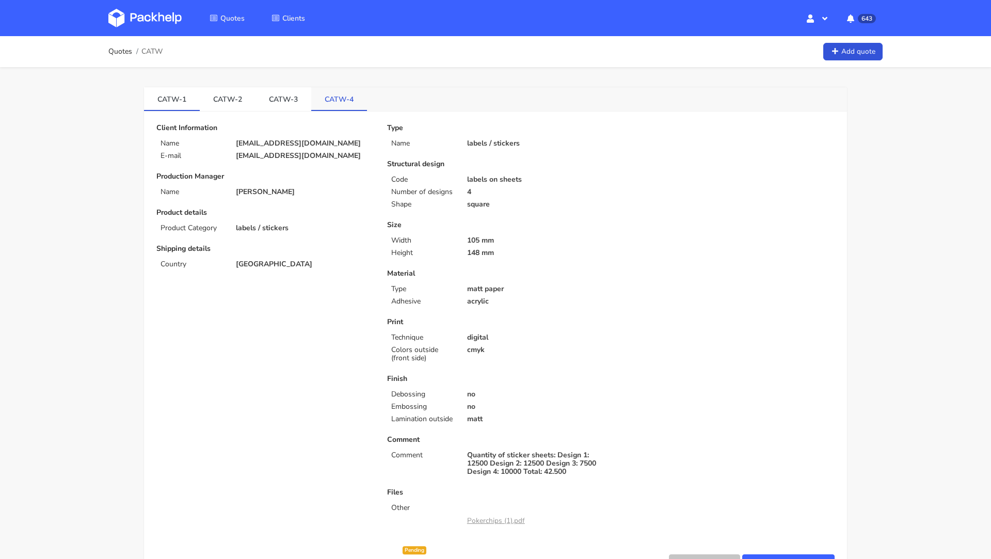
click at [330, 96] on link "CATW-4" at bounding box center [339, 98] width 56 height 23
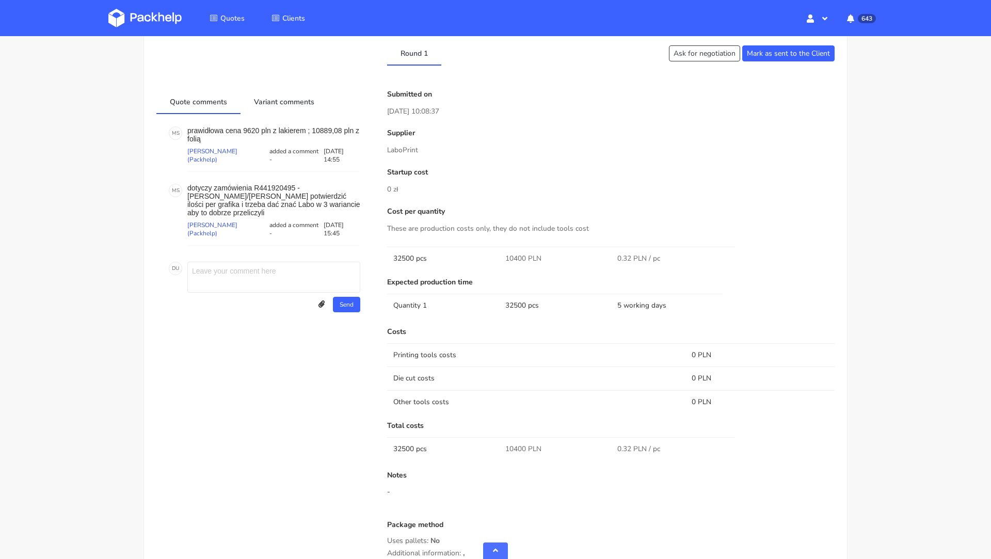
scroll to position [502, 0]
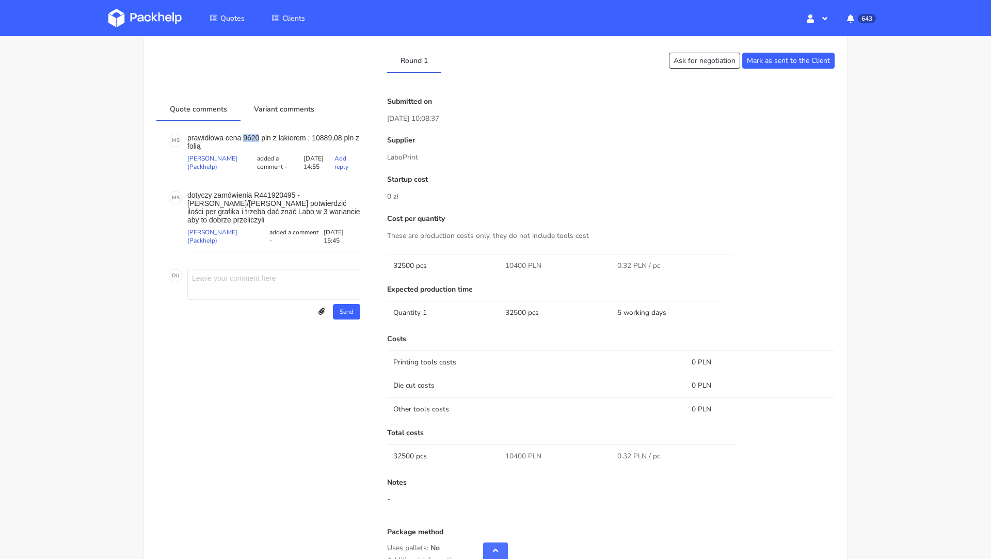
drag, startPoint x: 259, startPoint y: 135, endPoint x: 245, endPoint y: 134, distance: 14.0
click at [245, 134] on p "prawidłowa cena 9620 pln z lakierem ; 10889,08 pln z folią" at bounding box center [273, 142] width 173 height 17
copy p "9620"
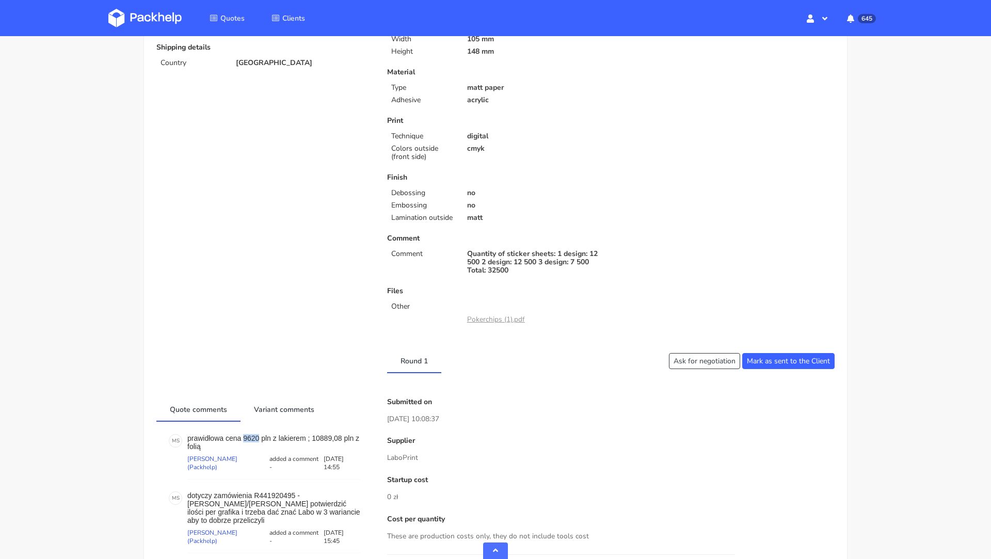
scroll to position [0, 0]
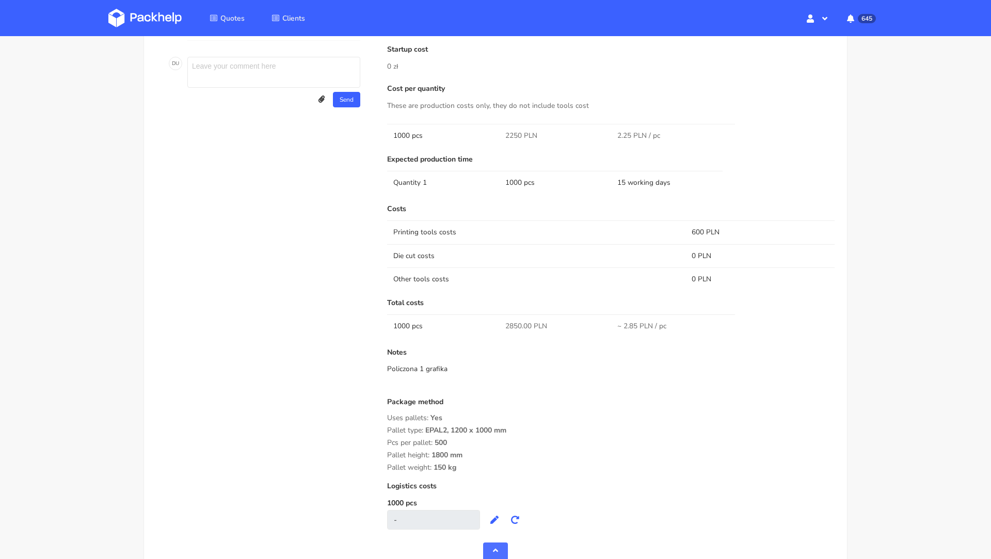
scroll to position [499, 0]
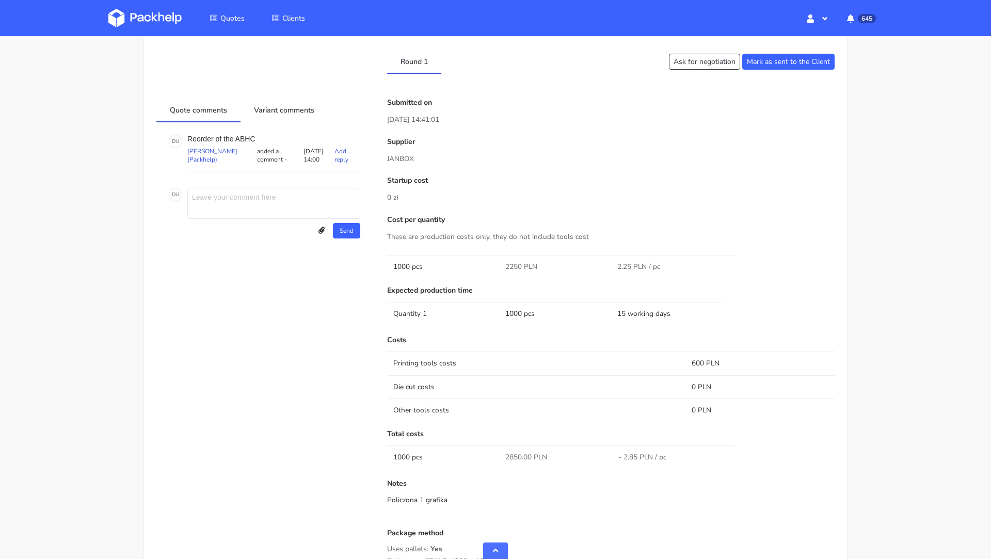
click at [245, 135] on p "Reorder of the ABHC" at bounding box center [273, 139] width 173 height 8
copy p "ABHC"
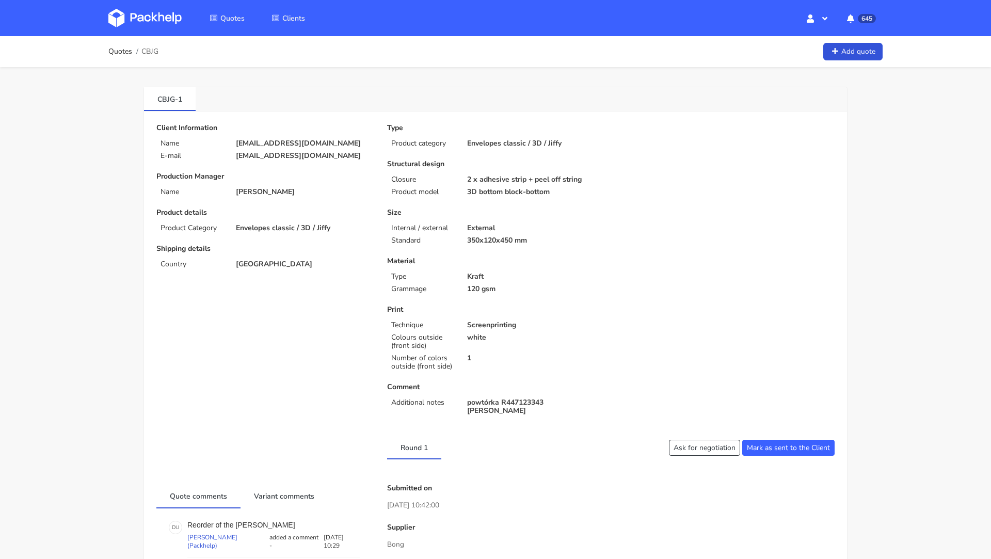
click at [152, 53] on span "CBJG" at bounding box center [149, 52] width 17 height 8
copy span "CBJG"
click at [133, 16] on img at bounding box center [144, 18] width 73 height 19
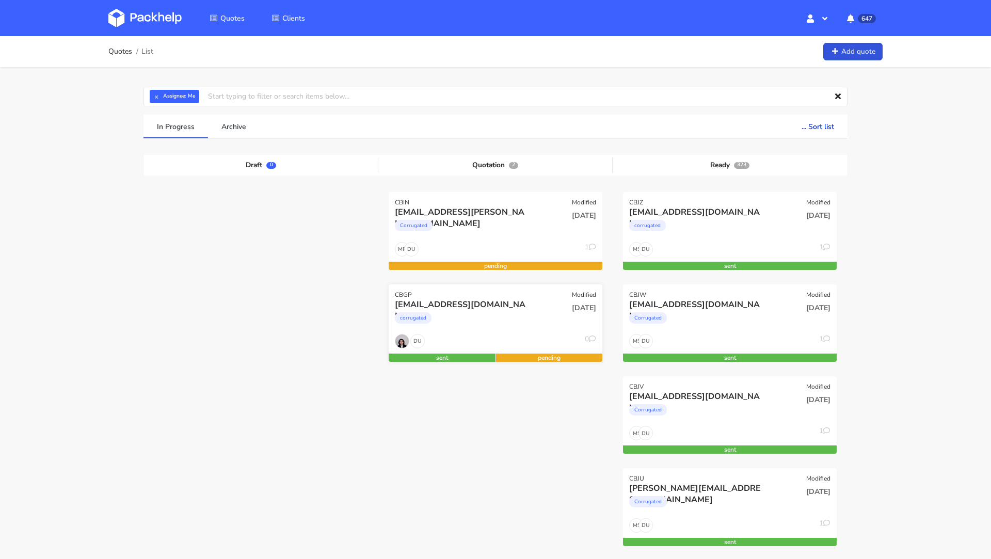
click at [424, 312] on div "corrugated" at bounding box center [413, 317] width 37 height 11
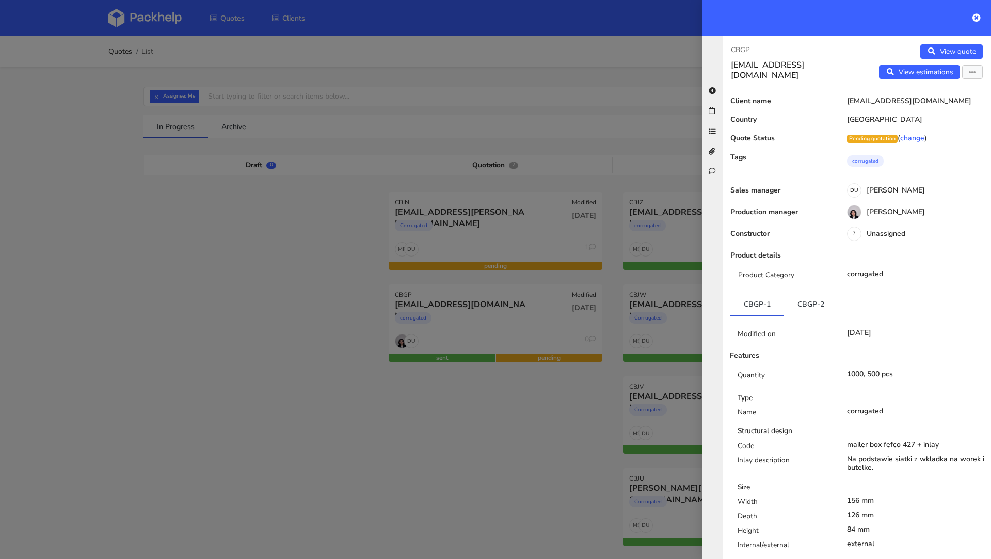
click at [744, 49] on p "CBGP" at bounding box center [790, 49] width 118 height 11
copy p "CBGP"
click at [222, 330] on div at bounding box center [495, 279] width 991 height 559
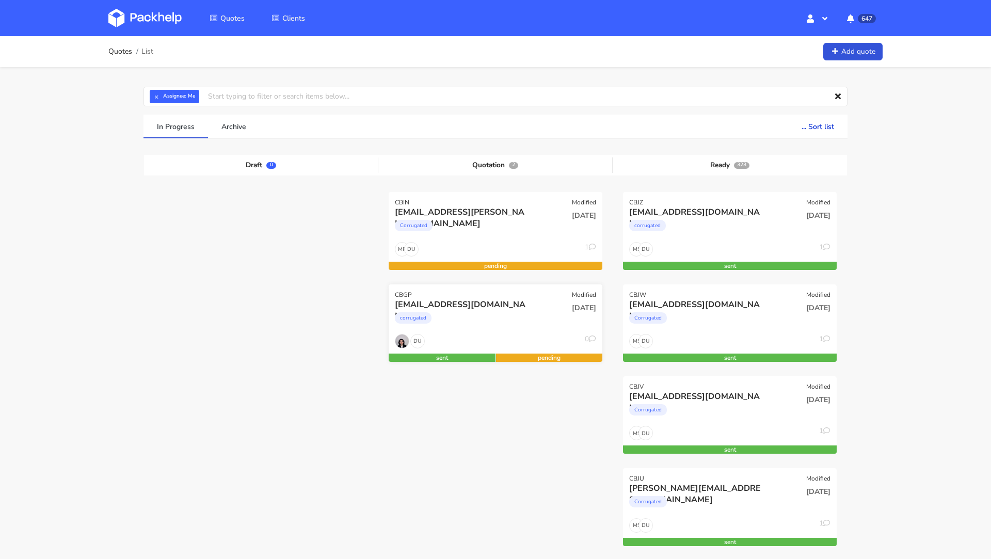
click at [434, 305] on div "[EMAIL_ADDRESS][DOMAIN_NAME]" at bounding box center [463, 304] width 137 height 11
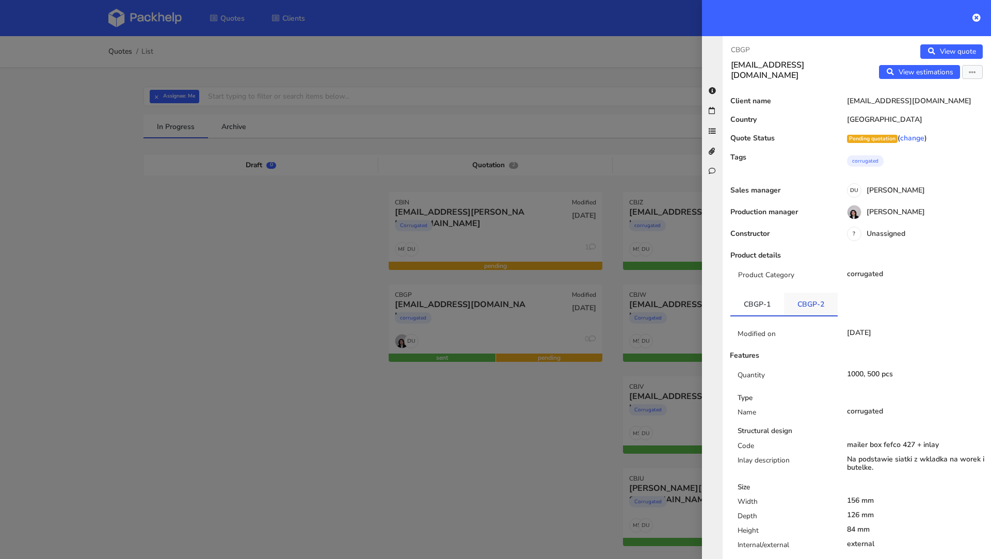
click at [818, 302] on link "CBGP-2" at bounding box center [811, 304] width 54 height 23
copy div "CBGP-2 Modified on [DATE] Features Quantity 1000, 500 pcs Type Name corrugated …"
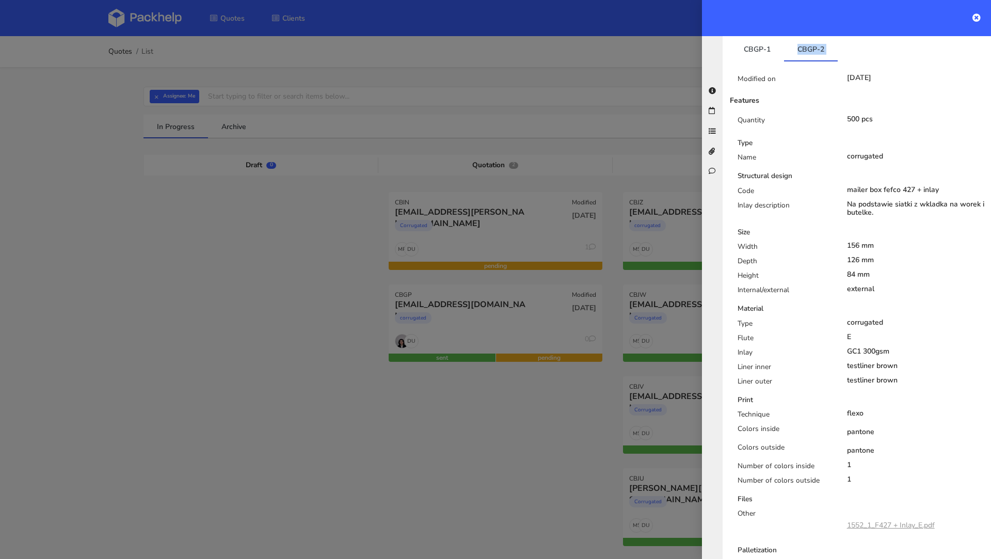
scroll to position [263, 0]
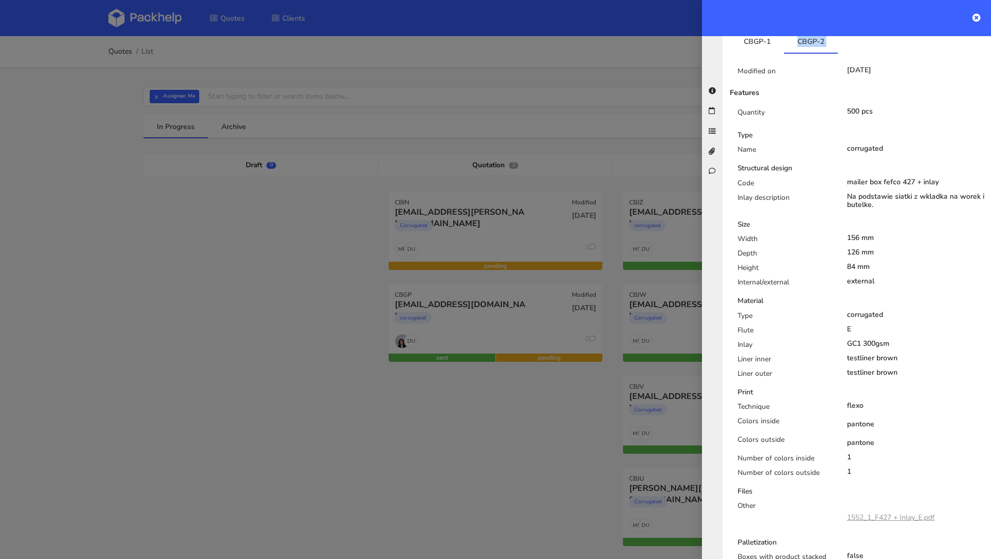
click at [170, 407] on div at bounding box center [495, 279] width 991 height 559
